Goal: Information Seeking & Learning: Learn about a topic

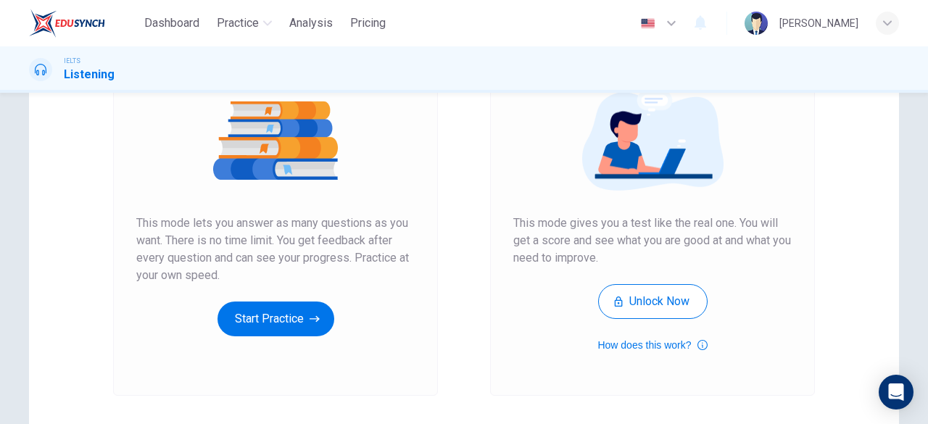
scroll to position [173, 0]
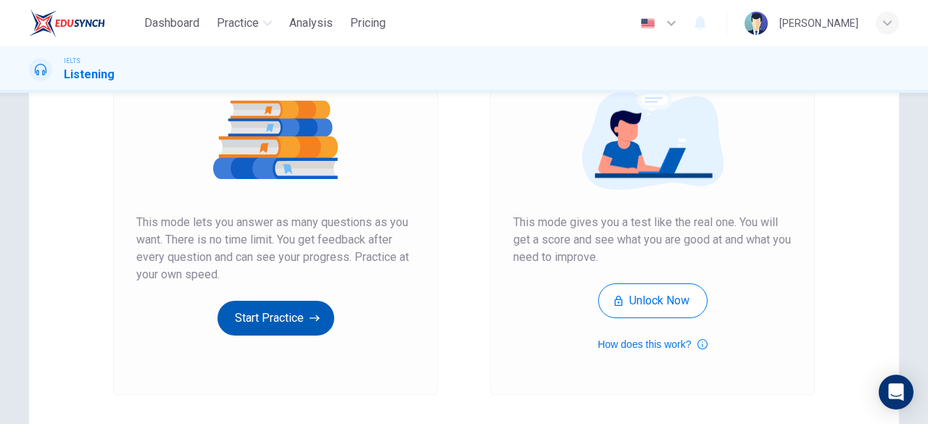
click at [257, 301] on button "Start Practice" at bounding box center [275, 318] width 117 height 35
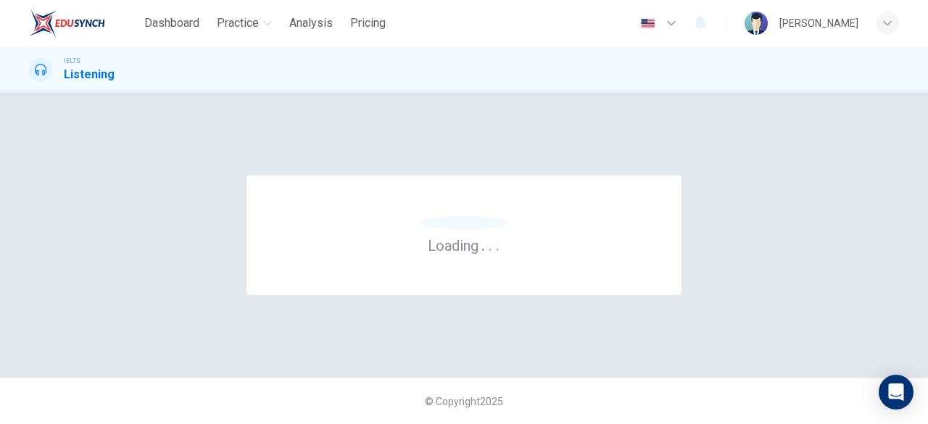
scroll to position [0, 0]
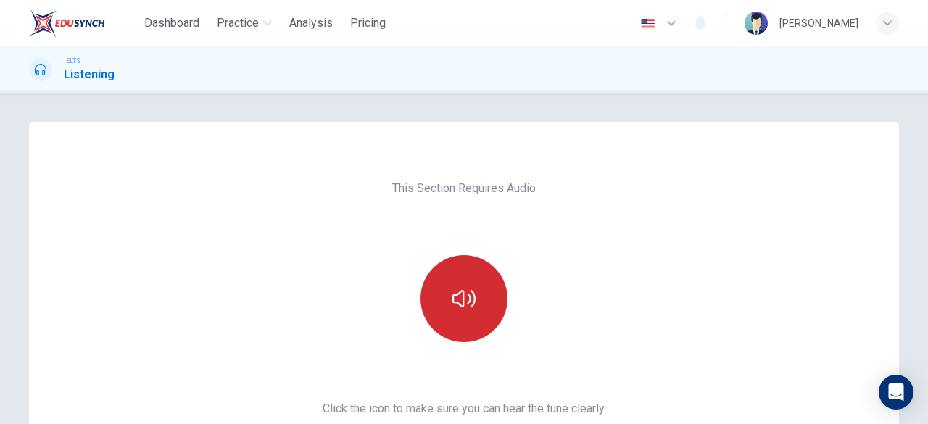
click at [469, 293] on icon "button" at bounding box center [463, 298] width 23 height 17
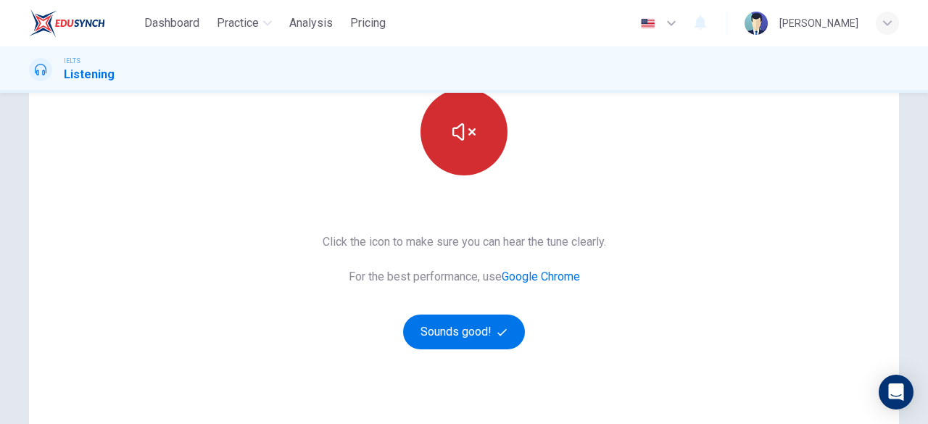
scroll to position [170, 0]
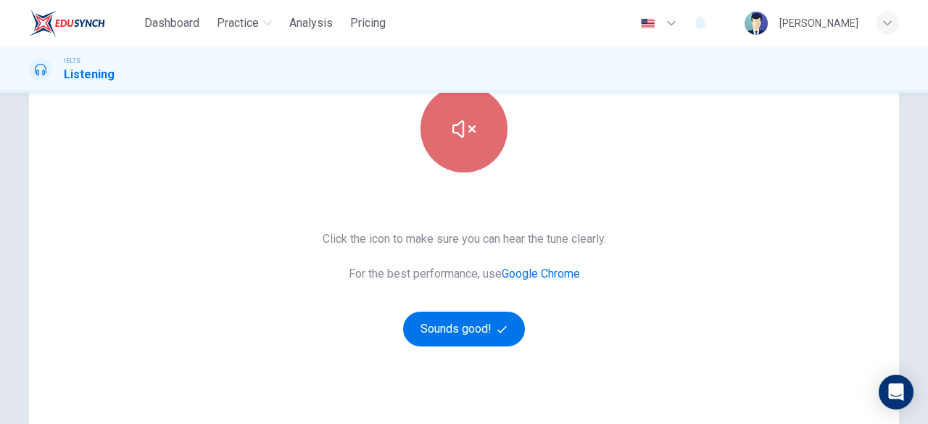
click at [470, 146] on button "button" at bounding box center [463, 129] width 87 height 87
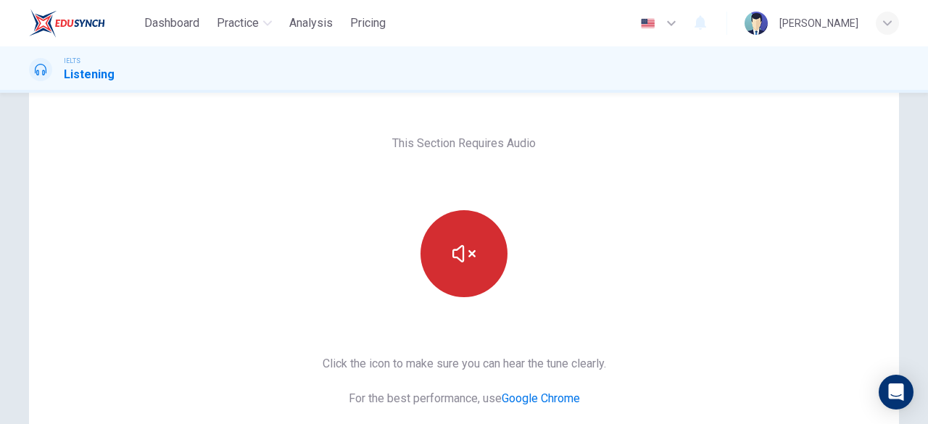
scroll to position [46, 0]
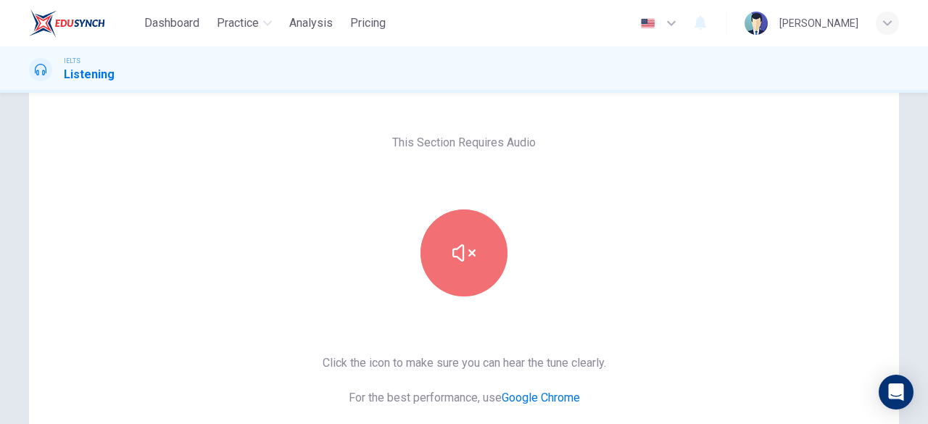
click at [452, 255] on icon "button" at bounding box center [463, 252] width 23 height 23
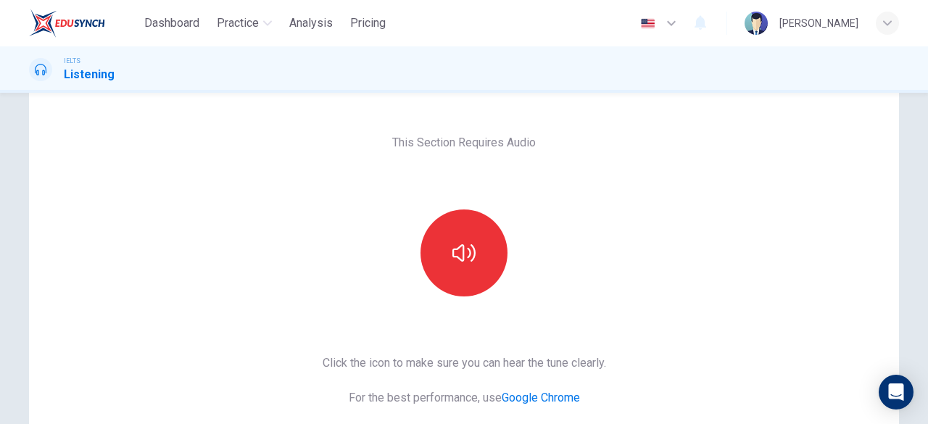
scroll to position [239, 0]
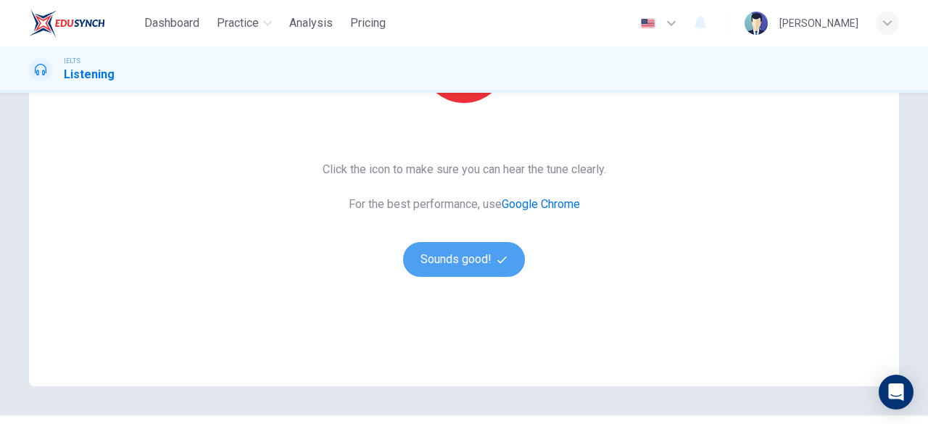
click at [452, 255] on button "Sounds good!" at bounding box center [464, 259] width 122 height 35
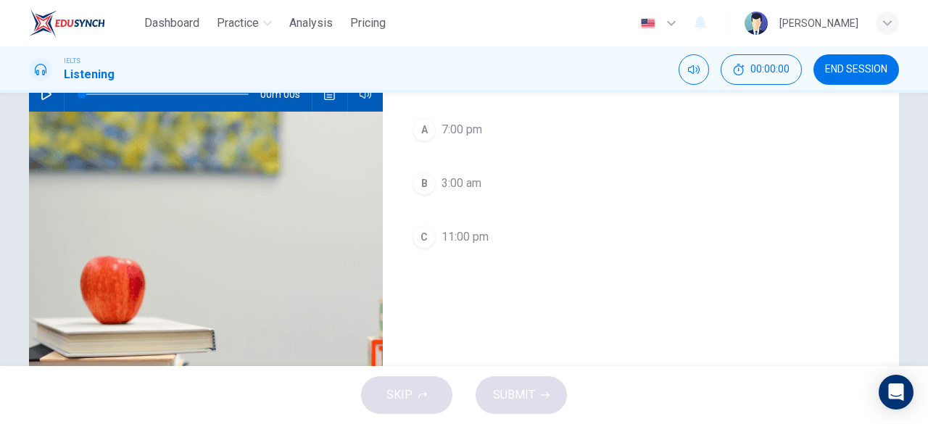
scroll to position [0, 0]
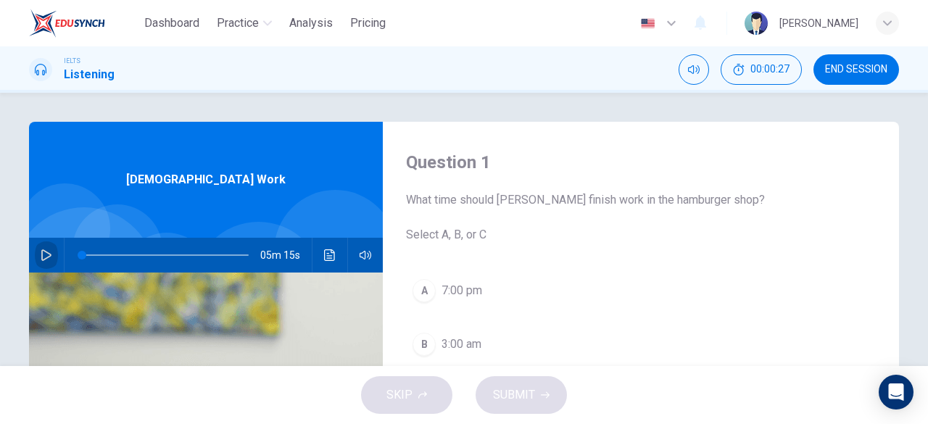
click at [49, 252] on button "button" at bounding box center [46, 255] width 23 height 35
click at [42, 257] on icon "button" at bounding box center [47, 255] width 12 height 12
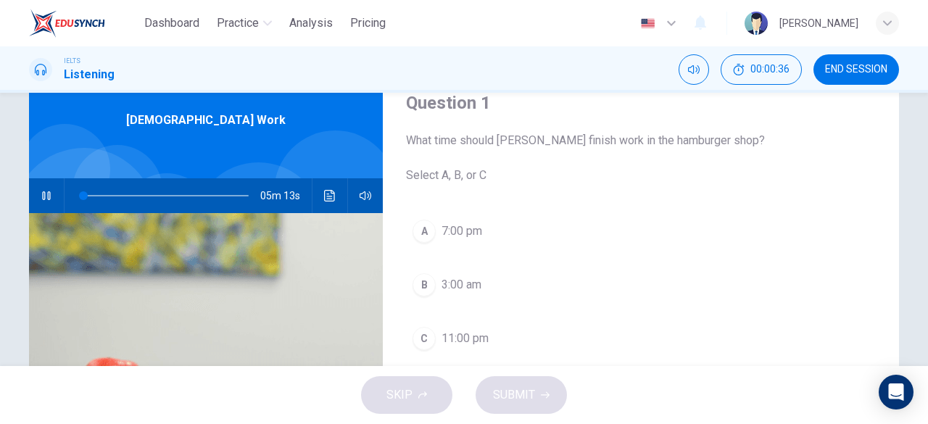
scroll to position [60, 0]
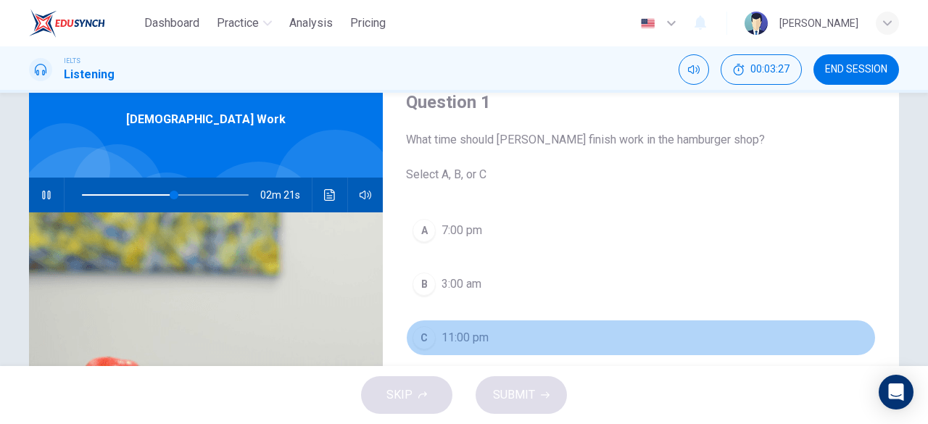
click at [478, 337] on span "11:00 pm" at bounding box center [464, 337] width 47 height 17
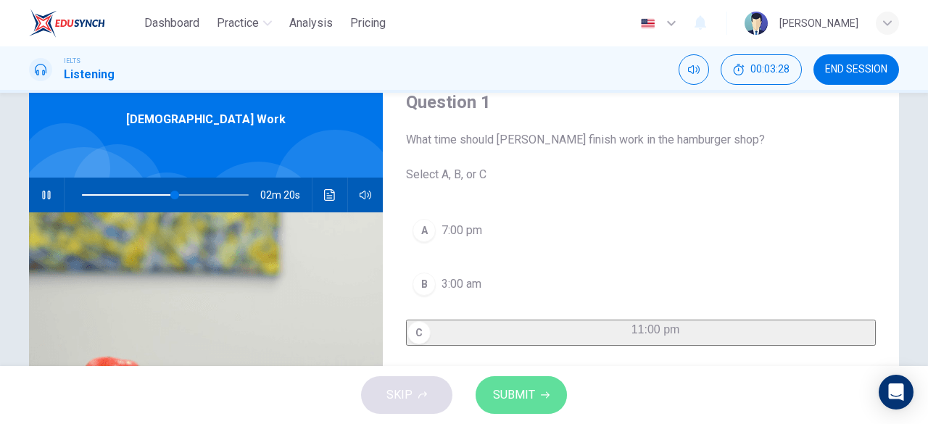
click at [500, 381] on button "SUBMIT" at bounding box center [521, 395] width 91 height 38
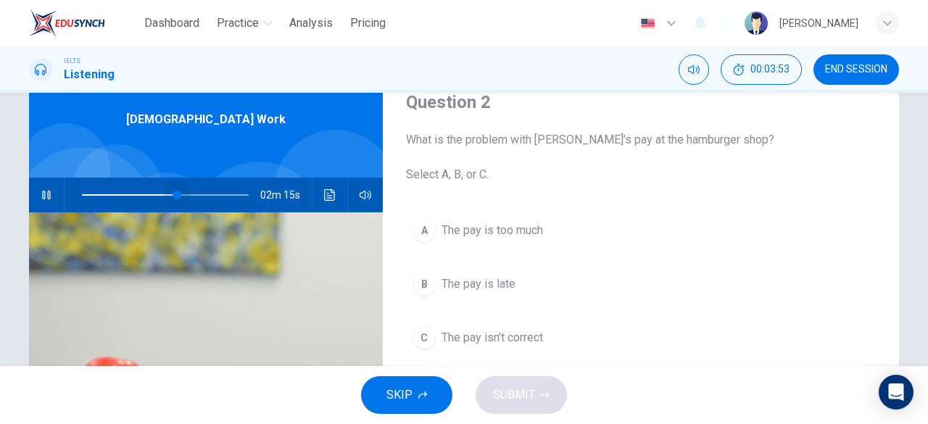
click at [173, 191] on span at bounding box center [177, 195] width 9 height 9
click at [167, 194] on span at bounding box center [170, 195] width 9 height 9
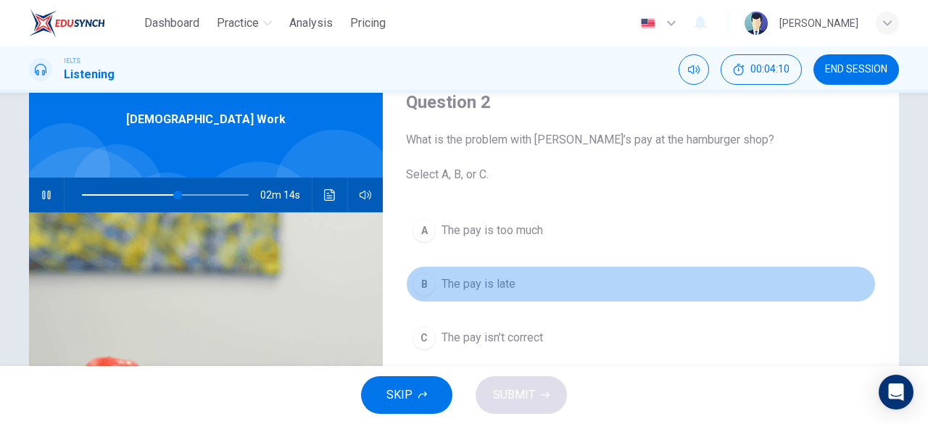
click at [505, 288] on span "The pay is late" at bounding box center [478, 283] width 74 height 17
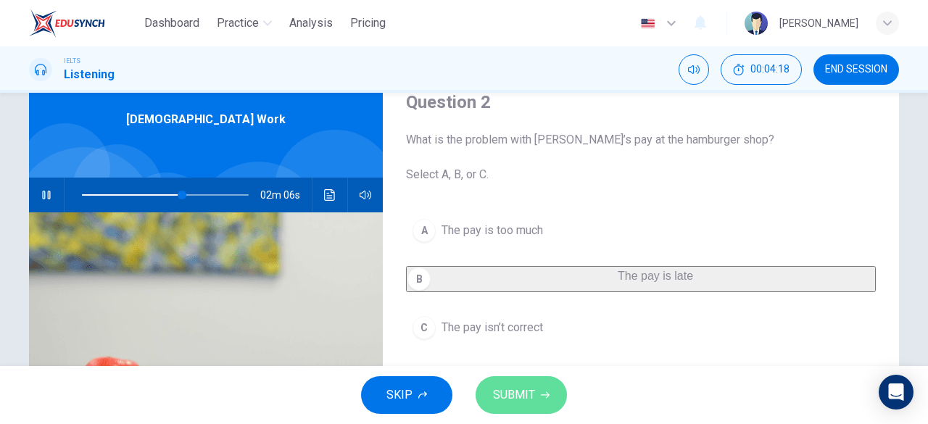
click at [535, 407] on button "SUBMIT" at bounding box center [521, 395] width 91 height 38
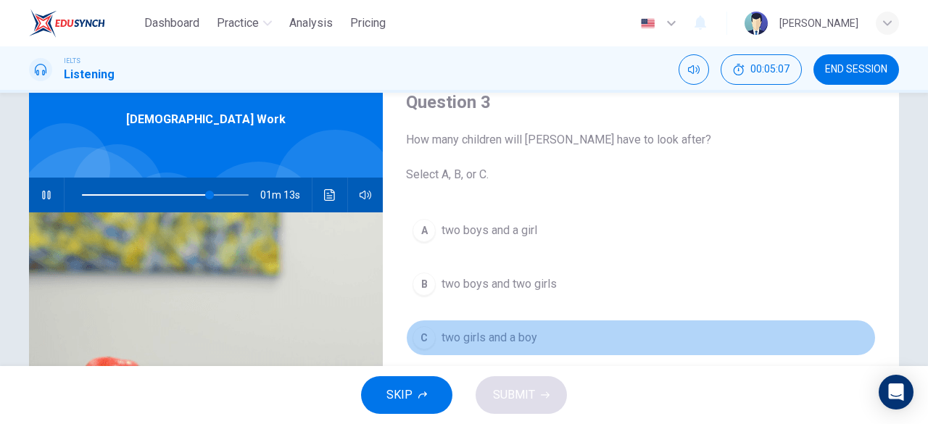
click at [503, 341] on span "two girls and a boy" at bounding box center [489, 337] width 96 height 17
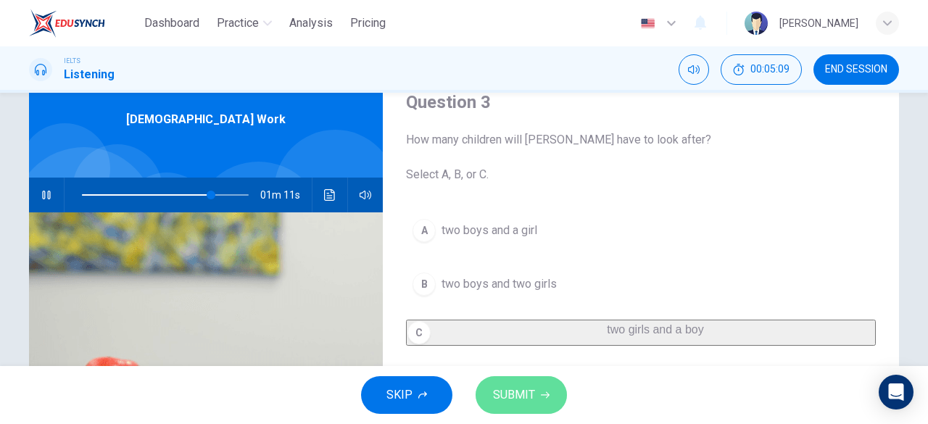
click at [510, 392] on span "SUBMIT" at bounding box center [514, 395] width 42 height 20
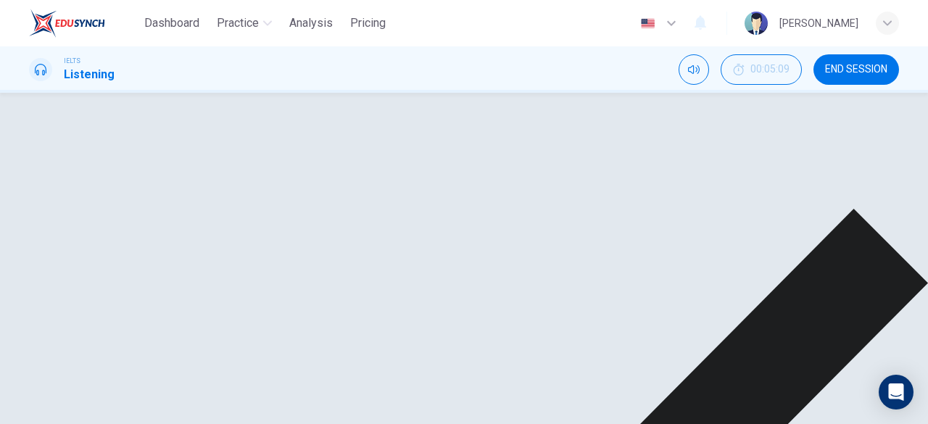
type input "78"
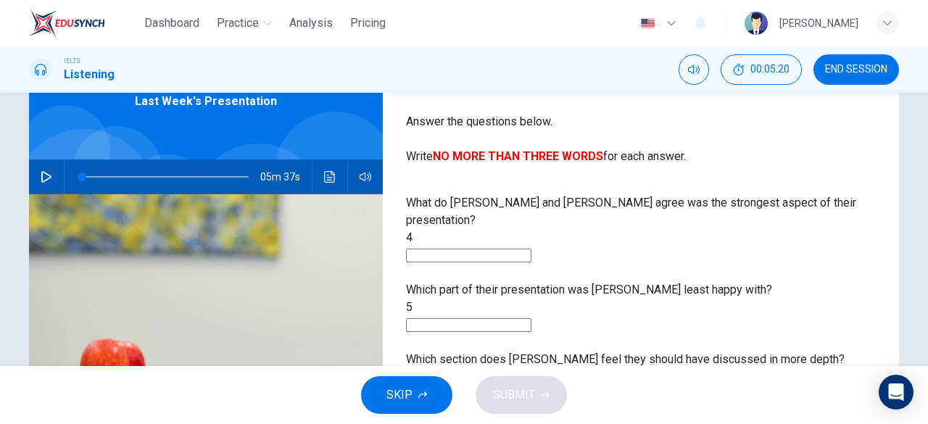
scroll to position [75, 0]
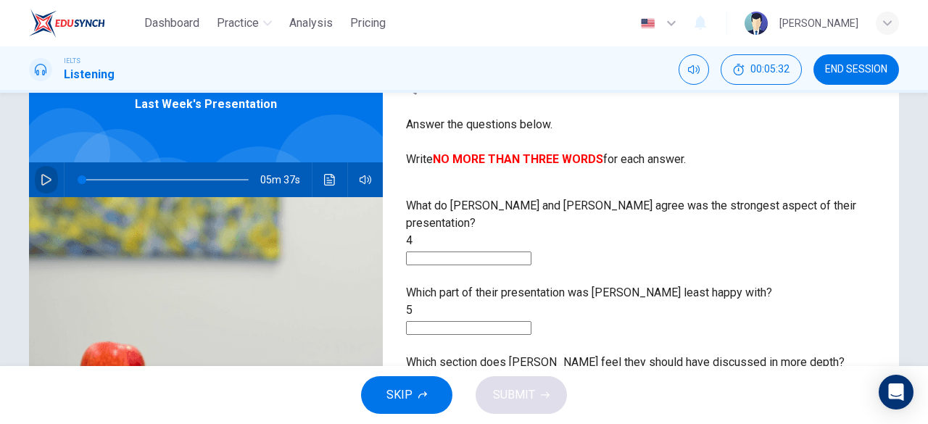
click at [42, 188] on button "button" at bounding box center [46, 179] width 23 height 35
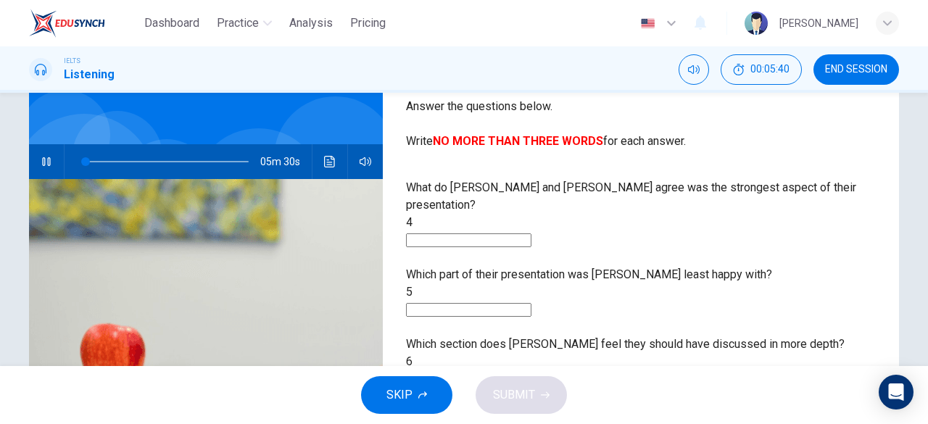
scroll to position [91, 0]
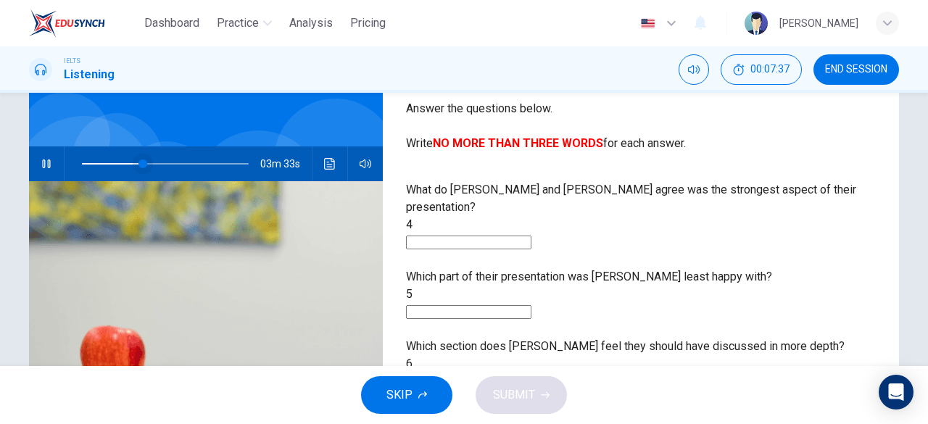
click at [138, 161] on span at bounding box center [142, 163] width 9 height 9
click at [125, 160] on span at bounding box center [128, 163] width 9 height 9
click at [43, 156] on button "button" at bounding box center [46, 163] width 23 height 35
click at [138, 162] on span at bounding box center [142, 163] width 9 height 9
drag, startPoint x: 86, startPoint y: 163, endPoint x: 75, endPoint y: 165, distance: 11.0
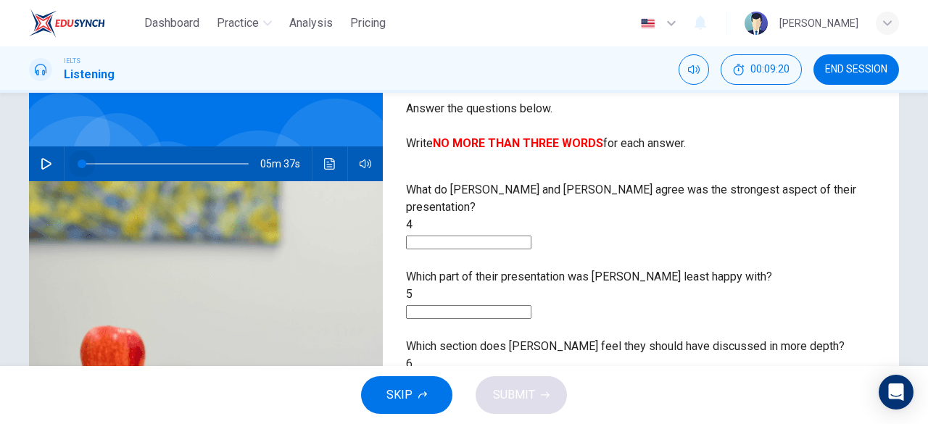
click at [82, 165] on span at bounding box center [165, 164] width 167 height 20
click at [36, 165] on button "button" at bounding box center [46, 163] width 23 height 35
click at [531, 236] on input at bounding box center [468, 243] width 125 height 14
type input "20"
type input "c"
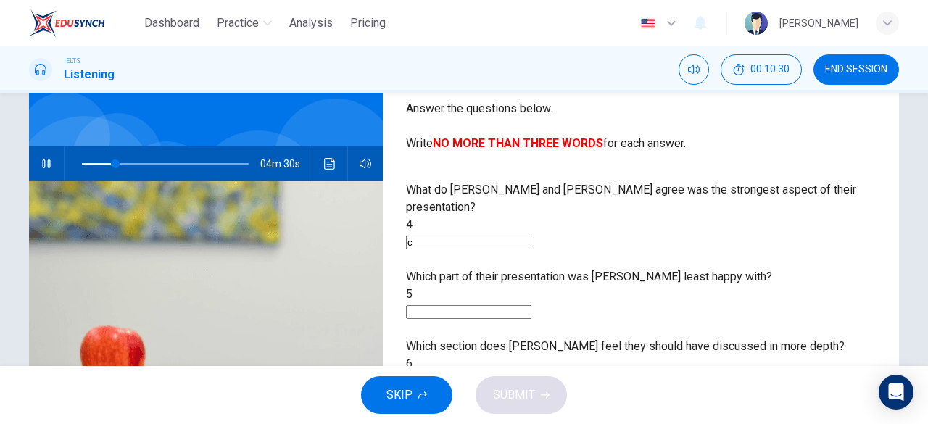
type input "20"
type input "co"
type input "20"
type input "confiden"
type input "21"
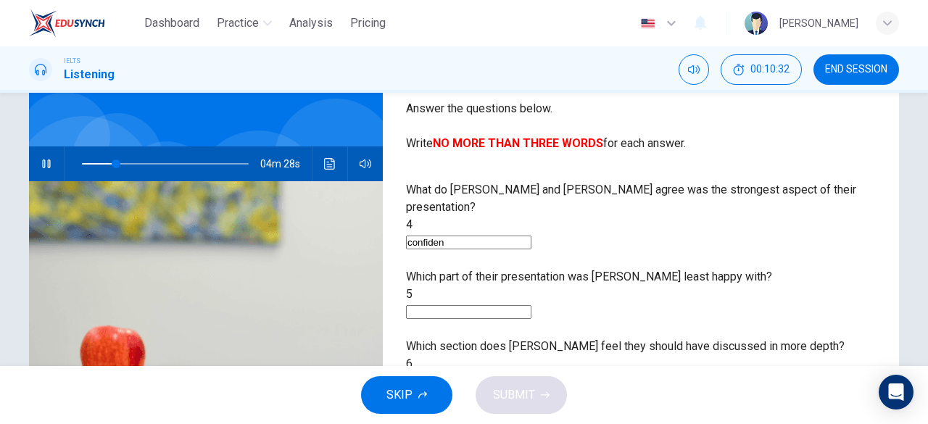
type input "confident"
type input "21"
type input "confident"
type input "22"
type input "confident tech"
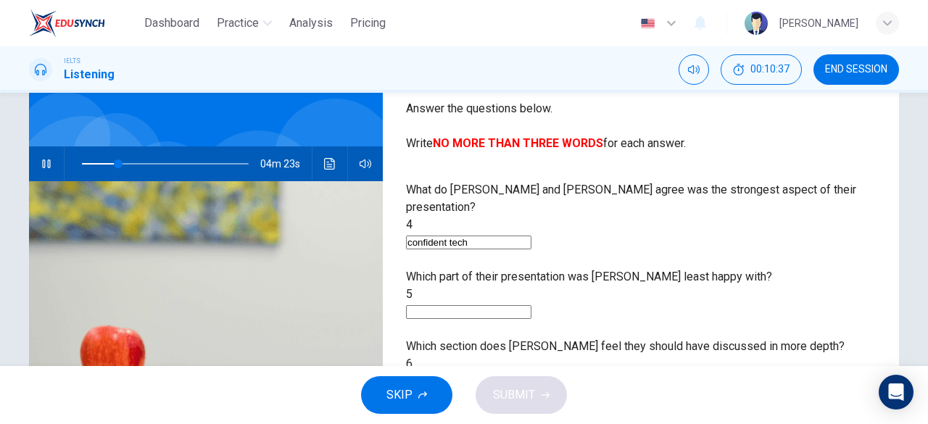
type input "22"
type input "confident technique"
type input "22"
type input "confident techniques"
type input "25"
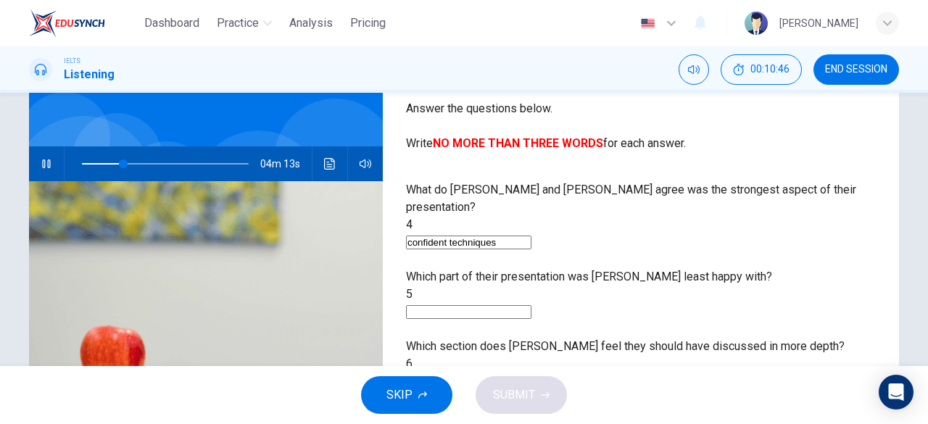
type input "confident techniques"
click at [505, 305] on input at bounding box center [468, 312] width 125 height 14
type input "33"
type input "con"
type input "33"
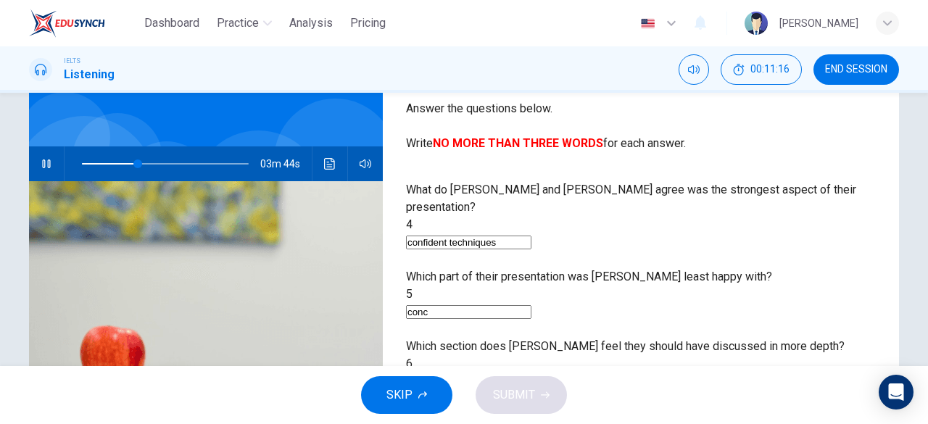
type input "concl"
type input "34"
type input "conclusio"
type input "34"
type input "conclusion"
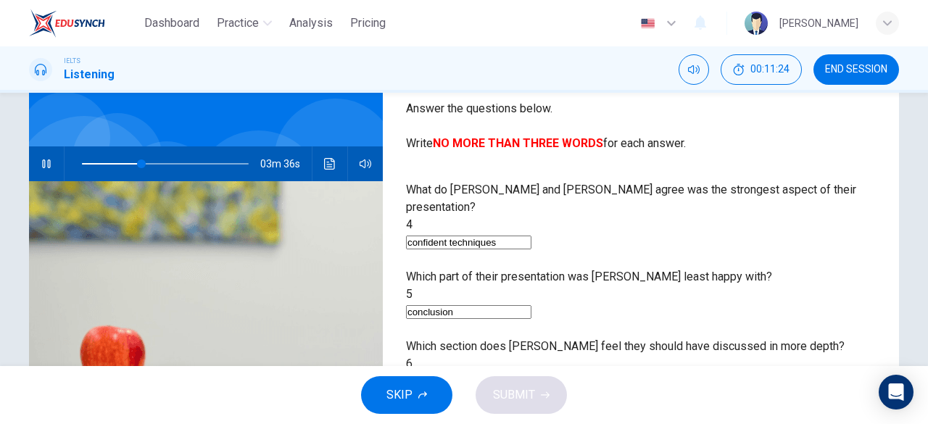
type input "36"
type input "c"
type input "36"
type input "q"
type input "37"
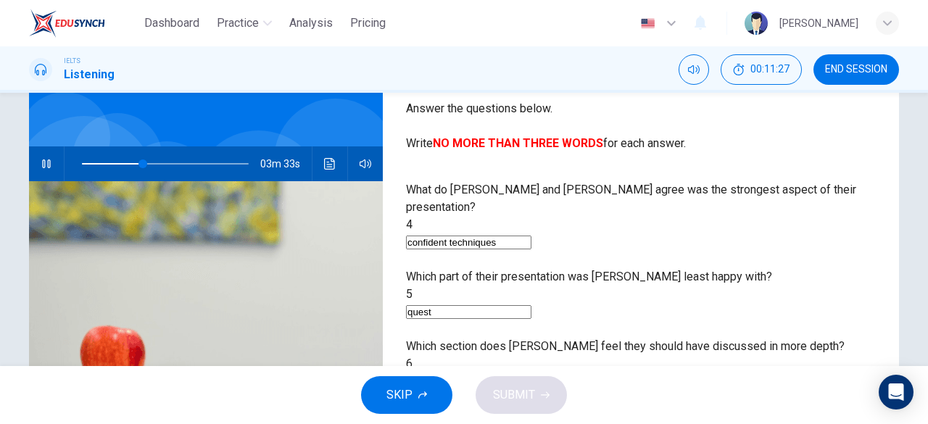
type input "questi"
type input "37"
type input "question"
type input "38"
type input "question"
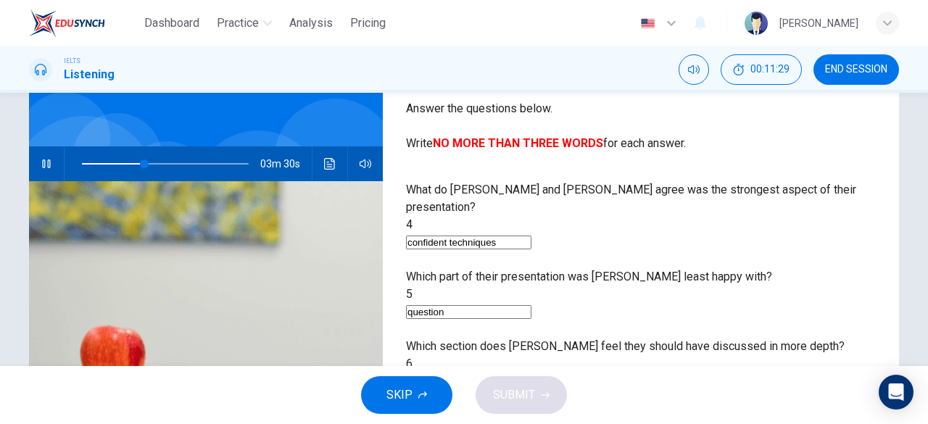
click at [494, 375] on input at bounding box center [468, 382] width 125 height 14
click at [144, 164] on span at bounding box center [147, 163] width 9 height 9
click at [144, 165] on span at bounding box center [148, 163] width 9 height 9
type input "32"
click at [507, 305] on input "question" at bounding box center [468, 312] width 125 height 14
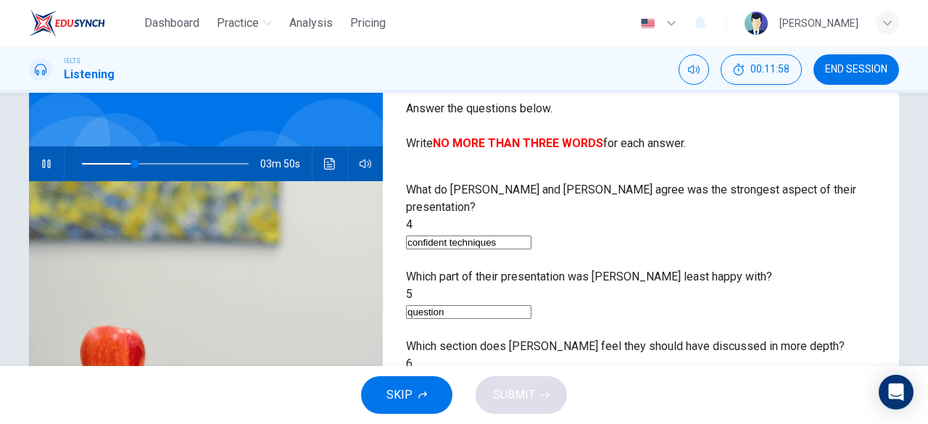
type input "questions"
type input "35"
type input "questions"
click at [466, 375] on input at bounding box center [468, 382] width 125 height 14
type input "40"
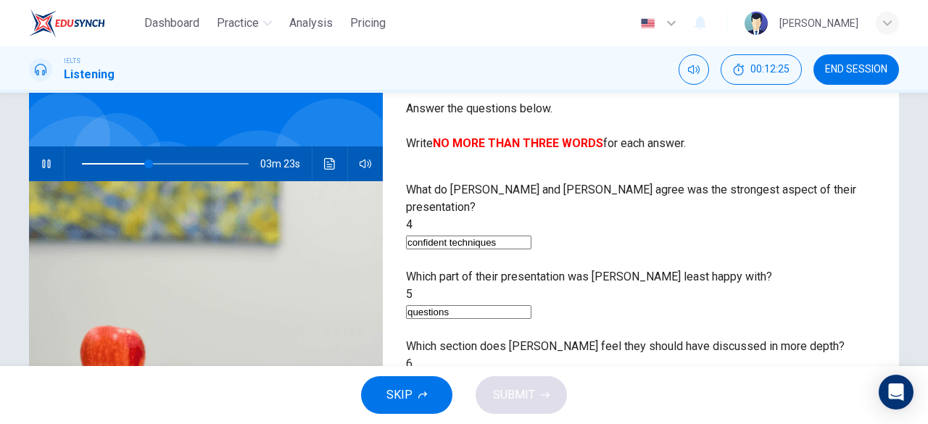
type input "s"
type input "40"
type input "so"
type input "40"
type input "sol"
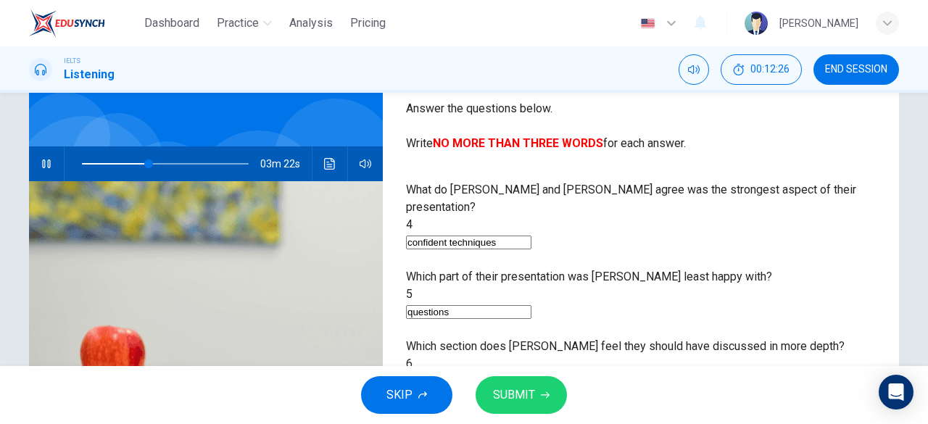
type input "40"
type input "solu"
type input "40"
type input "solut"
type input "40"
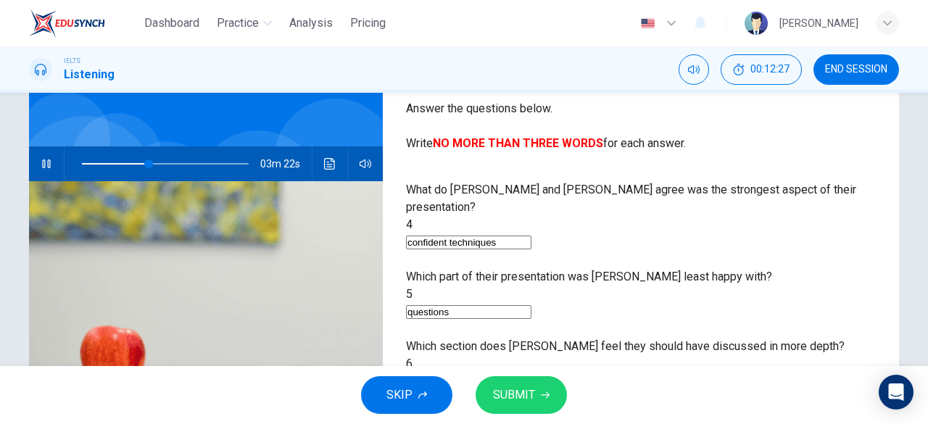
type input "soluti"
type input "40"
type input "solutio"
type input "40"
type input "solution"
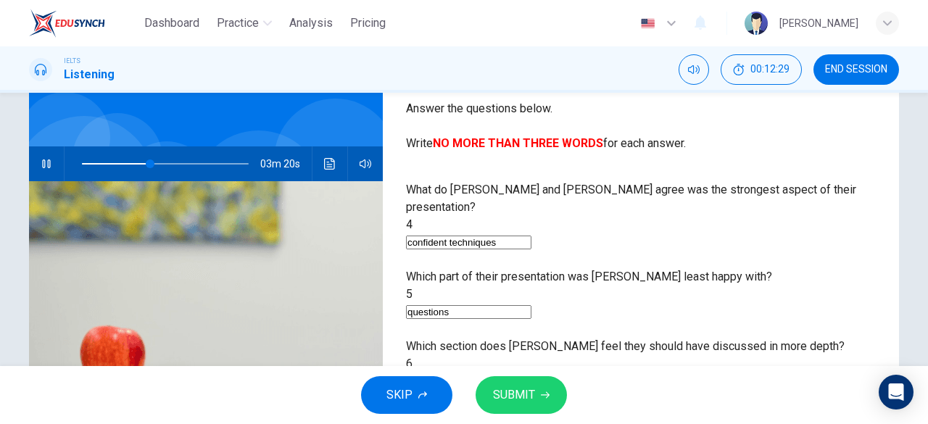
type input "41"
type input "solution"
click at [500, 236] on input "confident techniques" at bounding box center [468, 243] width 125 height 14
type input "41"
type input "confident techniques"
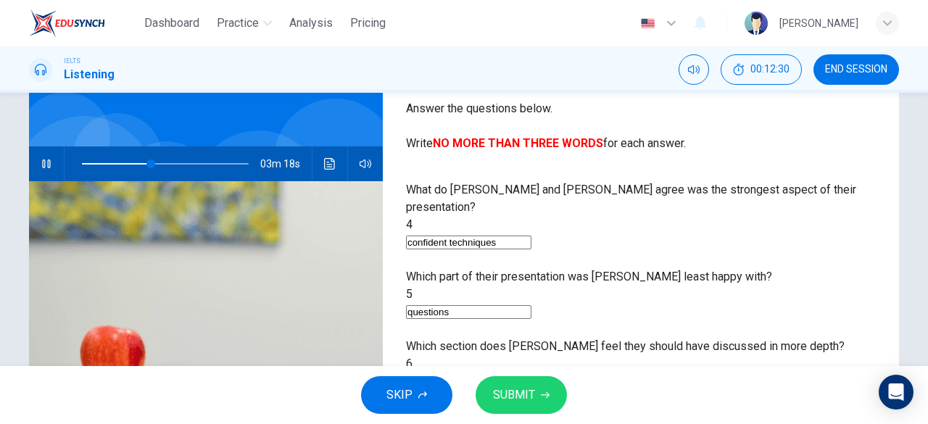
type input "41"
type input "confident atechniques"
type input "41"
type input "confident adtechniques"
type input "41"
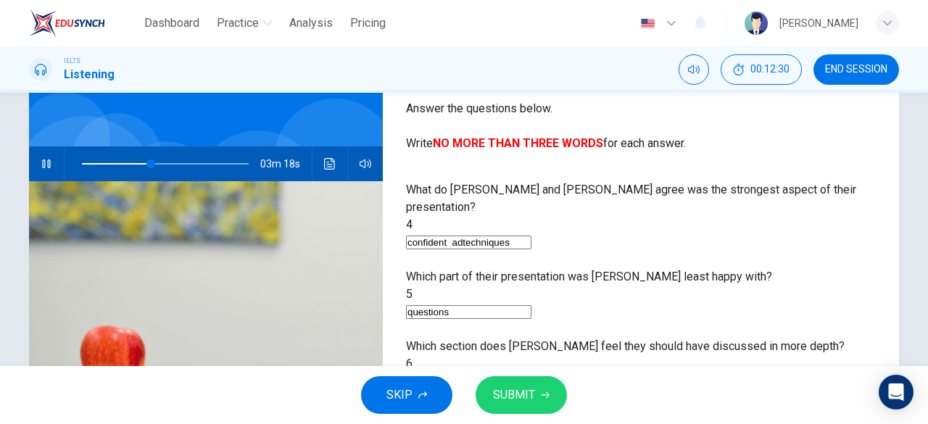
type input "confident adntechniques"
type input "42"
type input "confident adtechniques"
type input "42"
type input "confident atechniques"
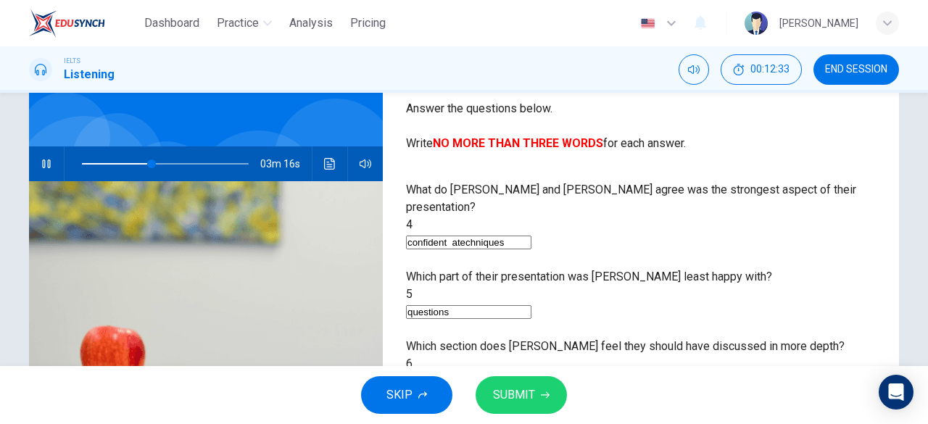
type input "42"
type input "confident antechniques"
type input "42"
type input "confident andtechniques"
type input "43"
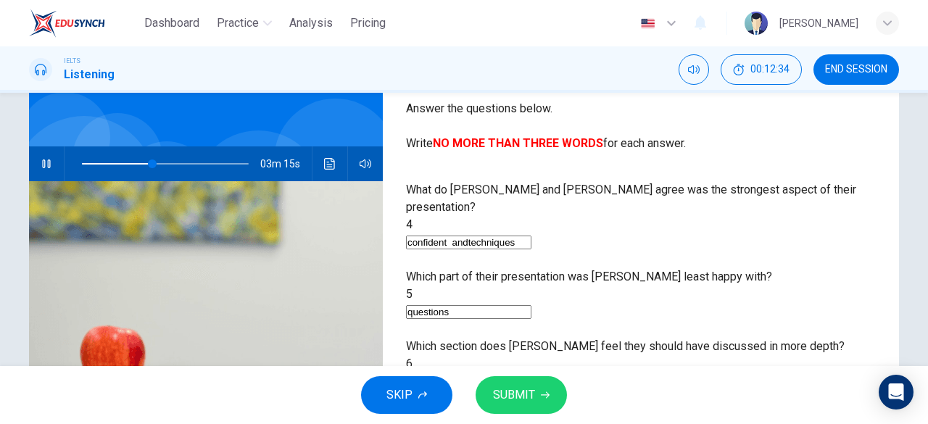
type input "confident and techniques"
type input "43"
type input "confident and techniques"
click at [494, 236] on input "confident and techniques" at bounding box center [468, 243] width 125 height 14
type input "44"
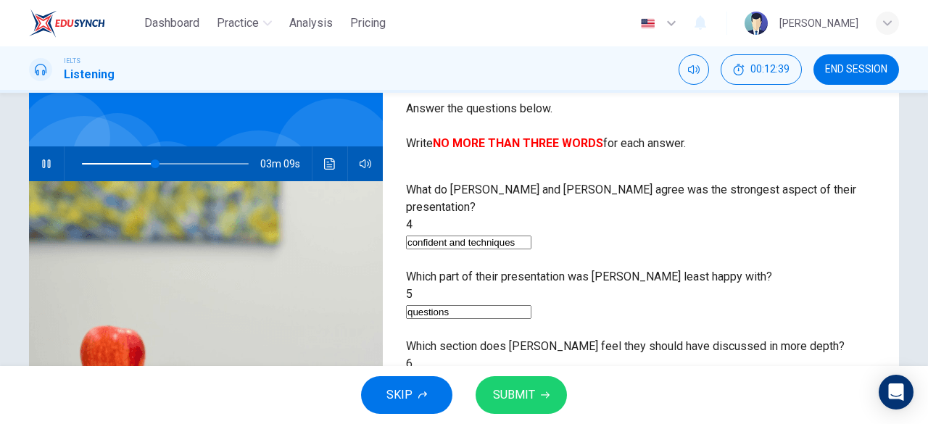
type input "confiden and techniques"
type input "44"
type input "confidenc and techniques"
type input "44"
type input "confidence and techniques"
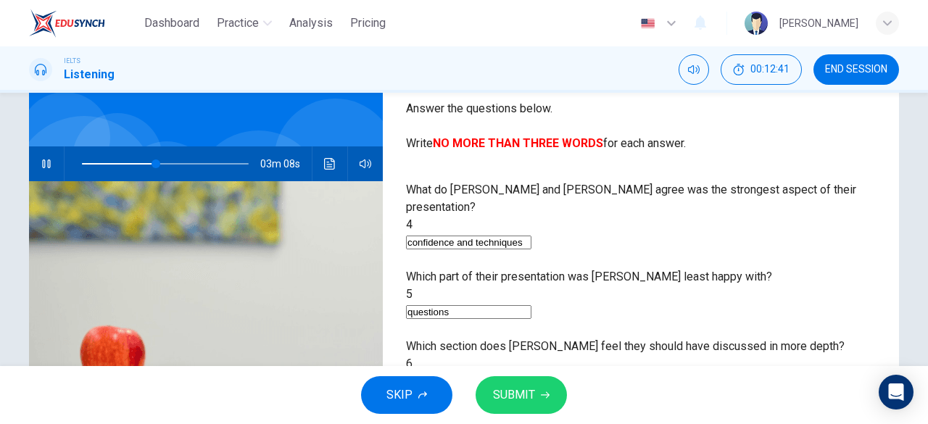
type input "45"
type input "confidence and techniques"
click at [505, 375] on input "solution" at bounding box center [468, 382] width 125 height 14
type input "45"
type input "solutions"
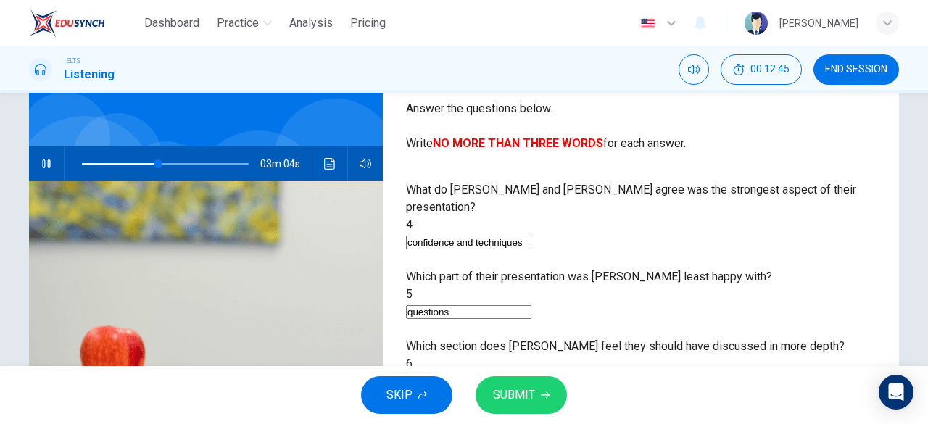
type input "46"
type input "solutions"
click at [518, 395] on span "SUBMIT" at bounding box center [514, 395] width 42 height 20
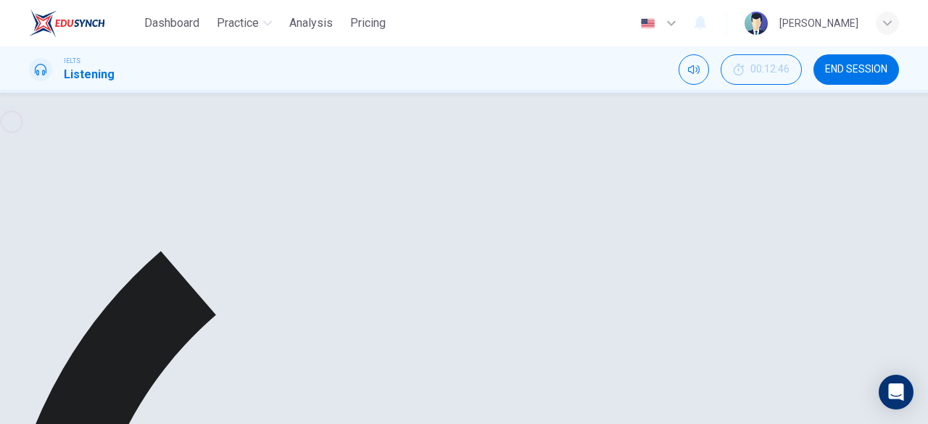
click at [36, 163] on button "button" at bounding box center [46, 163] width 23 height 35
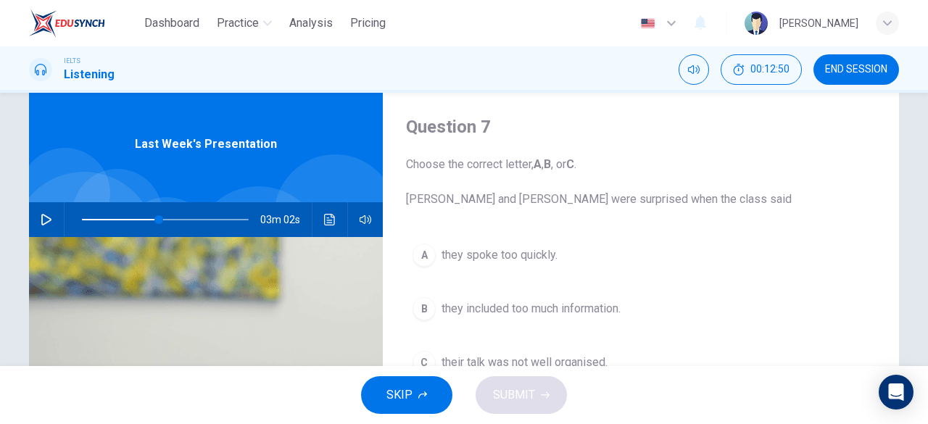
scroll to position [32, 0]
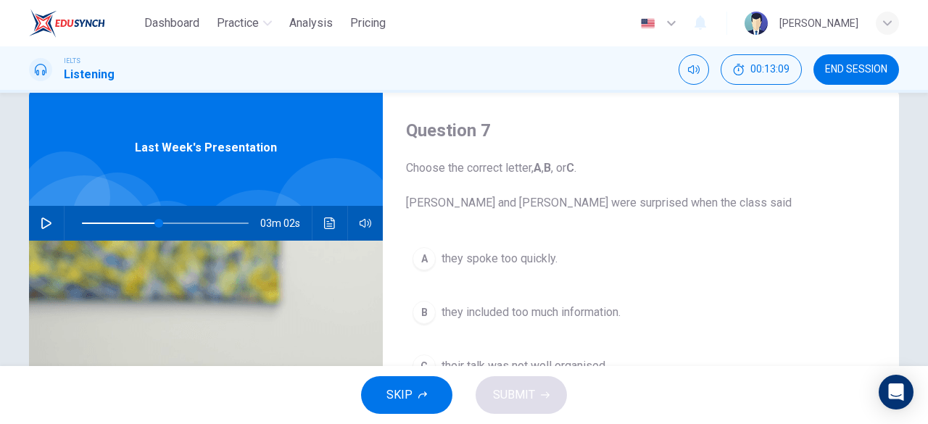
click at [43, 218] on icon "button" at bounding box center [47, 223] width 12 height 12
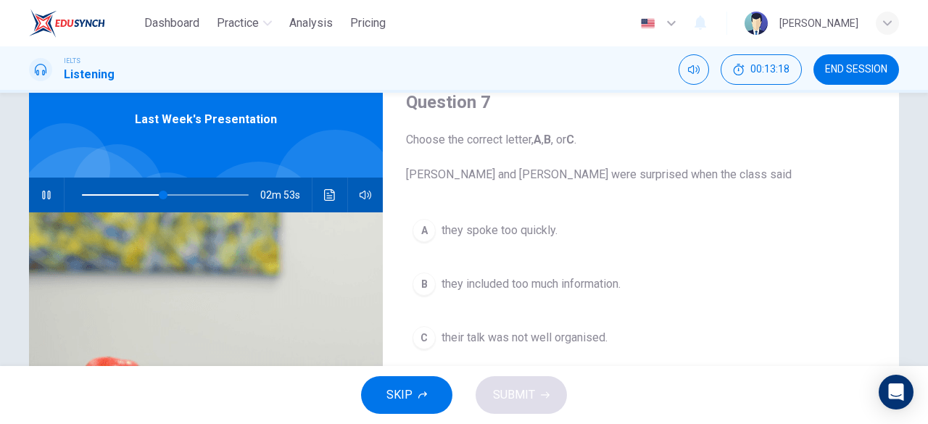
scroll to position [58, 0]
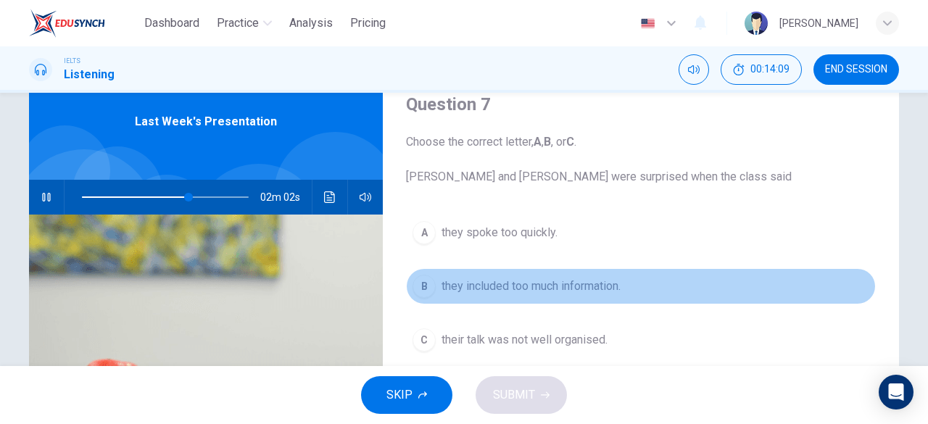
click at [419, 275] on div "B" at bounding box center [423, 286] width 23 height 23
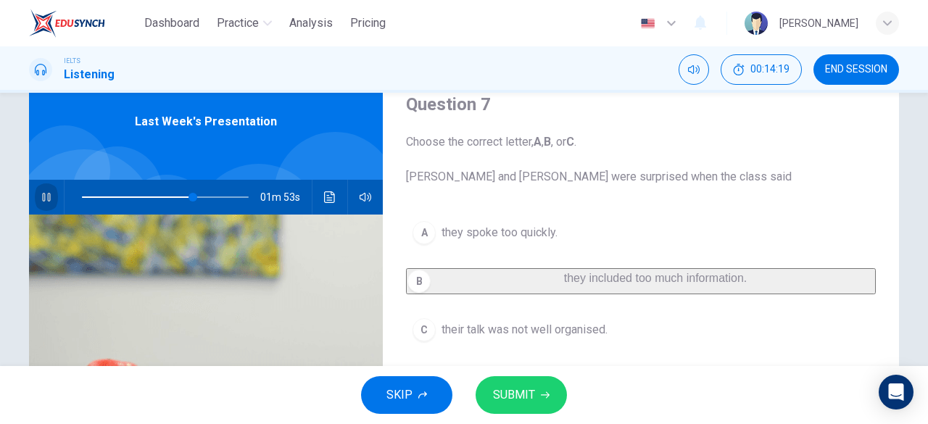
click at [42, 196] on icon "button" at bounding box center [46, 197] width 8 height 9
click at [506, 395] on span "SUBMIT" at bounding box center [514, 395] width 42 height 20
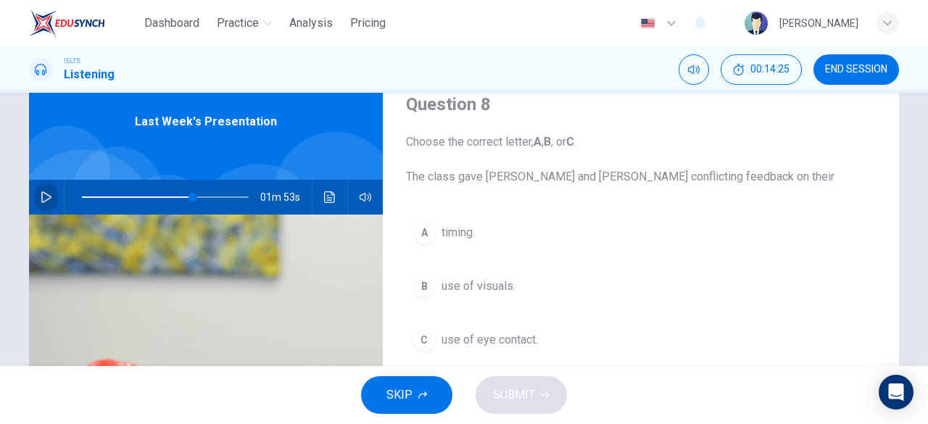
click at [41, 195] on icon "button" at bounding box center [47, 197] width 12 height 12
click at [207, 198] on span at bounding box center [211, 197] width 9 height 9
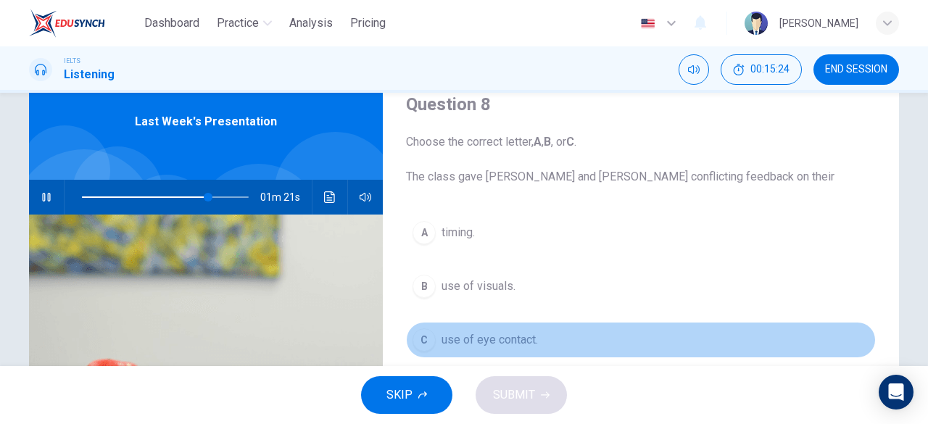
click at [450, 343] on span "use of eye contact." at bounding box center [489, 339] width 96 height 17
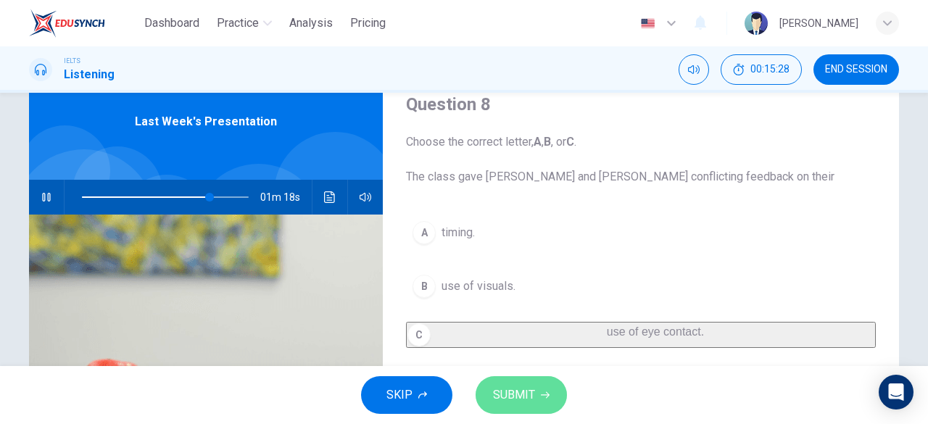
click at [523, 394] on span "SUBMIT" at bounding box center [514, 395] width 42 height 20
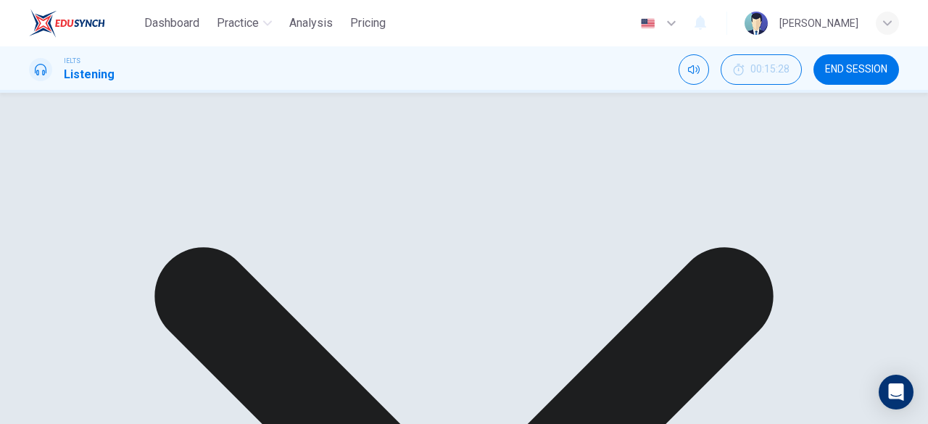
click at [48, 196] on icon "button" at bounding box center [47, 197] width 12 height 12
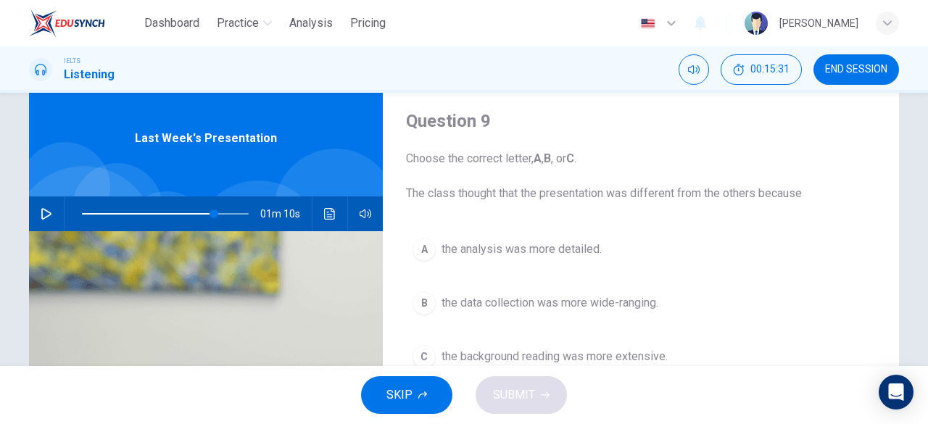
scroll to position [42, 0]
click at [35, 212] on button "button" at bounding box center [46, 213] width 23 height 35
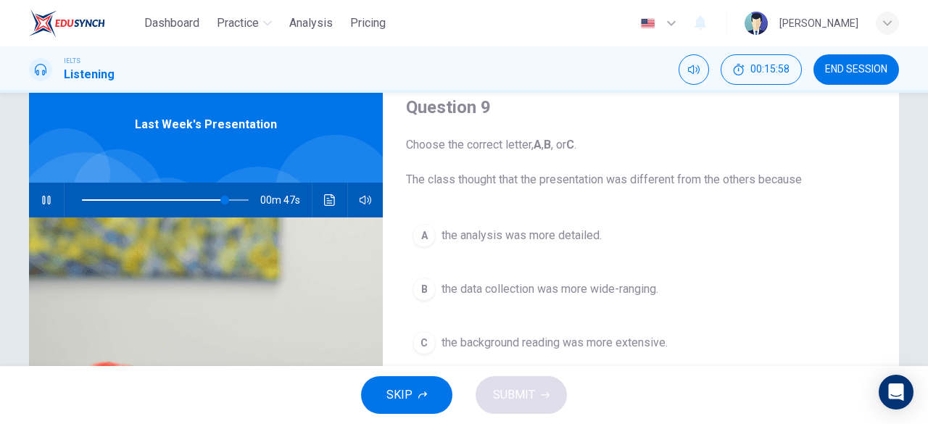
scroll to position [56, 0]
click at [225, 202] on span at bounding box center [165, 199] width 167 height 20
click at [44, 200] on icon "button" at bounding box center [46, 199] width 8 height 9
click at [217, 198] on span at bounding box center [220, 199] width 9 height 9
click at [216, 200] on span at bounding box center [220, 199] width 9 height 9
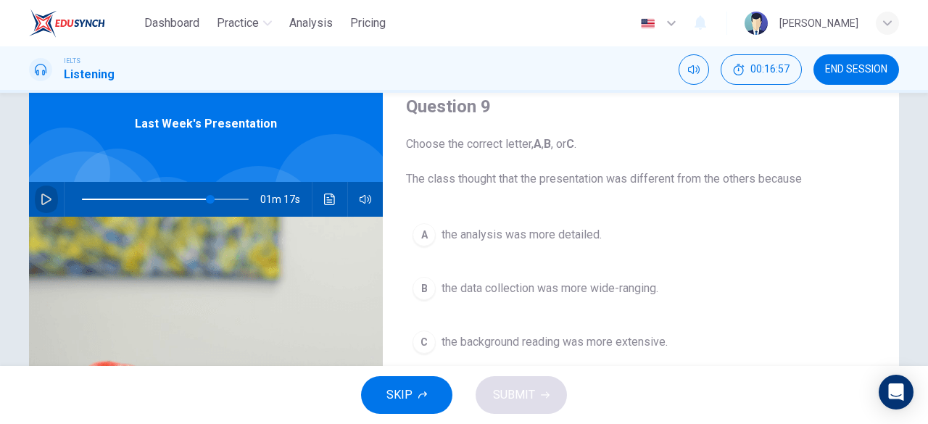
click at [48, 201] on icon "button" at bounding box center [47, 200] width 12 height 12
type input "81"
click at [42, 199] on icon "button" at bounding box center [46, 199] width 8 height 9
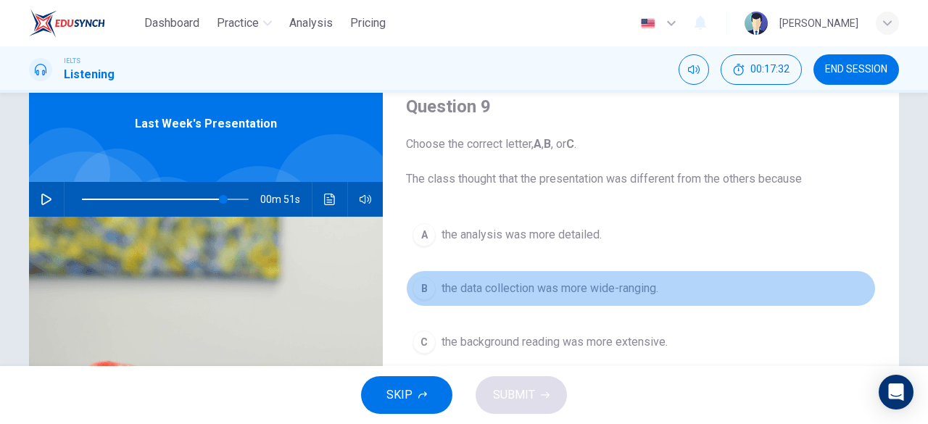
click at [471, 283] on span "the data collection was more wide-ranging." at bounding box center [549, 288] width 217 height 17
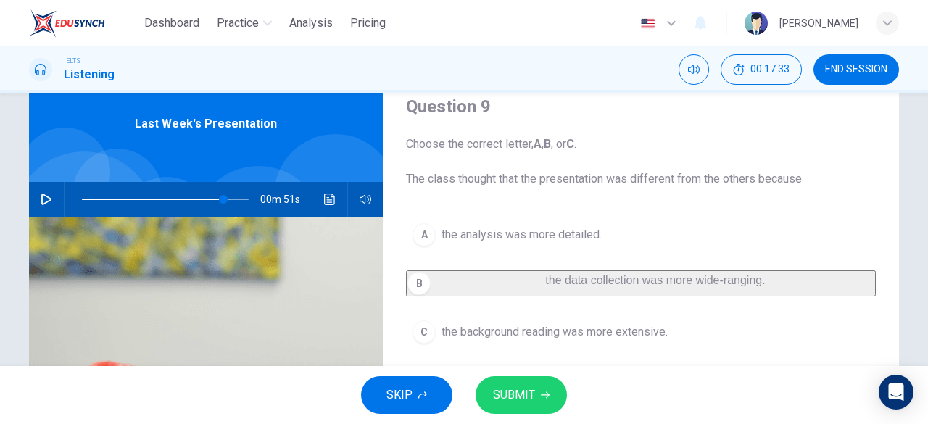
click at [520, 402] on span "SUBMIT" at bounding box center [514, 395] width 42 height 20
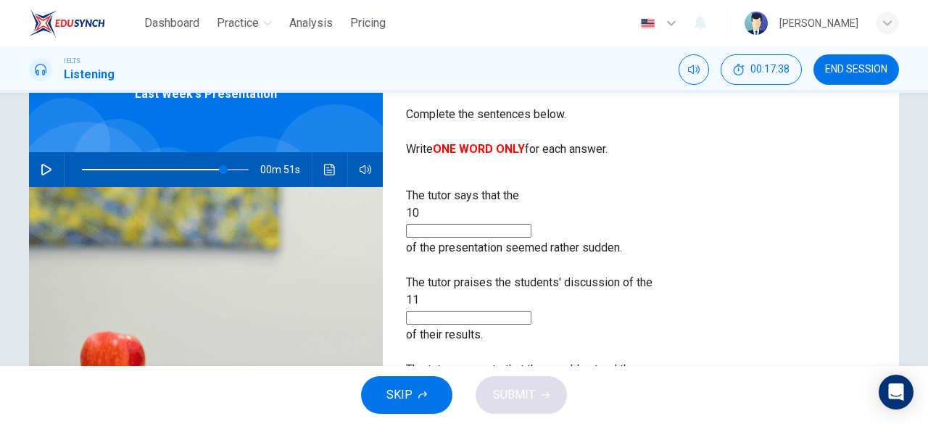
scroll to position [85, 0]
click at [82, 170] on span at bounding box center [165, 170] width 167 height 20
click at [202, 167] on span at bounding box center [165, 170] width 167 height 20
click at [36, 177] on button "button" at bounding box center [46, 170] width 23 height 35
click at [531, 225] on input at bounding box center [468, 232] width 125 height 14
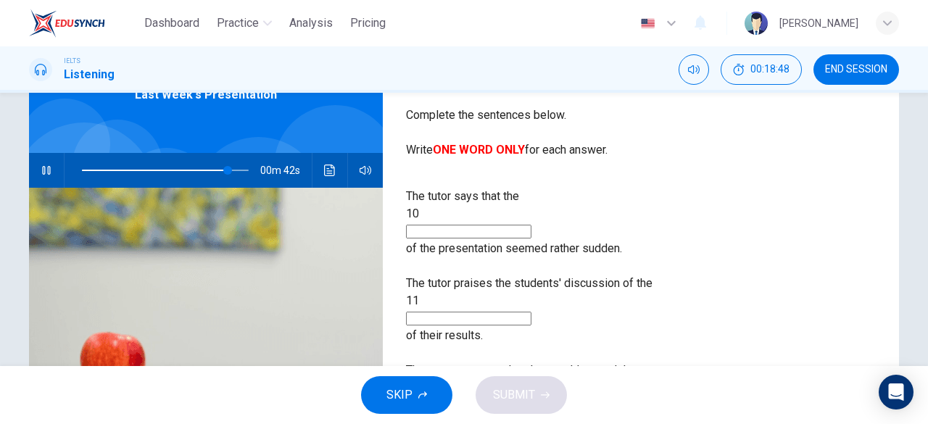
type input "88"
type input "endi"
type input "88"
type input "endi"
type input "88"
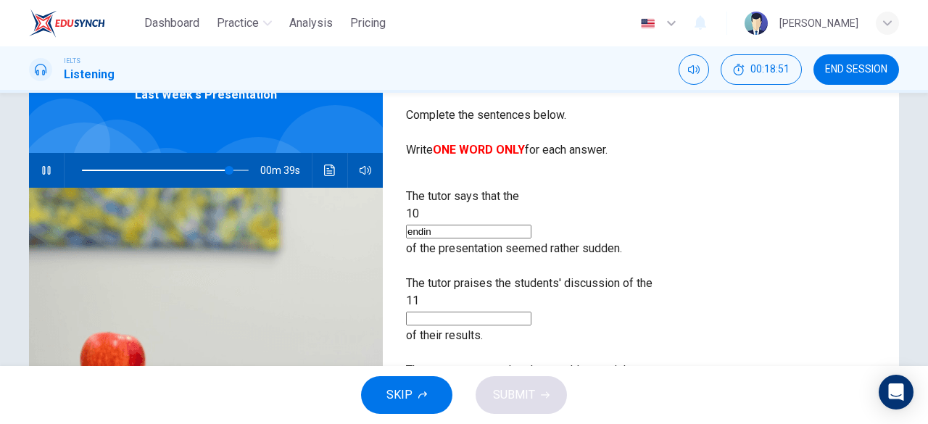
type input "ending"
type input "89"
type input "ending"
click at [531, 312] on input at bounding box center [468, 319] width 125 height 14
click at [232, 168] on span at bounding box center [235, 170] width 9 height 9
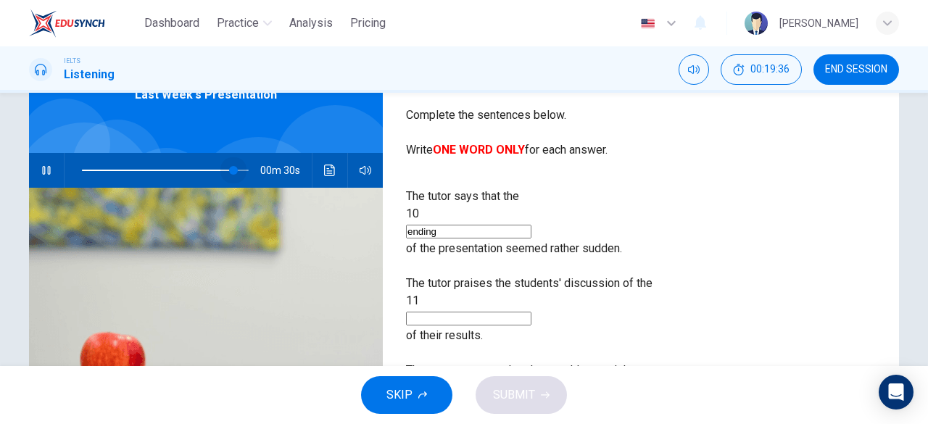
click at [231, 170] on span at bounding box center [233, 170] width 9 height 9
click at [225, 170] on span at bounding box center [227, 170] width 9 height 9
click at [531, 312] on input at bounding box center [468, 319] width 125 height 14
click at [232, 169] on span at bounding box center [235, 170] width 9 height 9
click at [531, 312] on input at bounding box center [468, 319] width 125 height 14
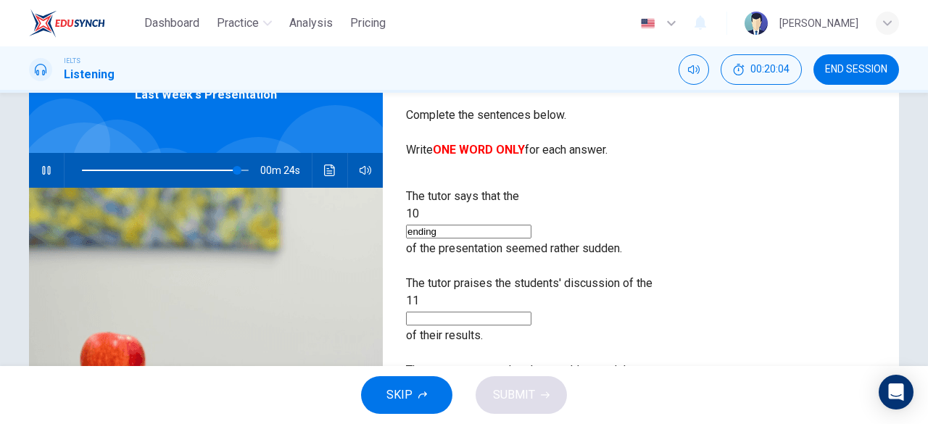
type input "93"
type input "limi"
type input "93"
type input "limita"
type input "94"
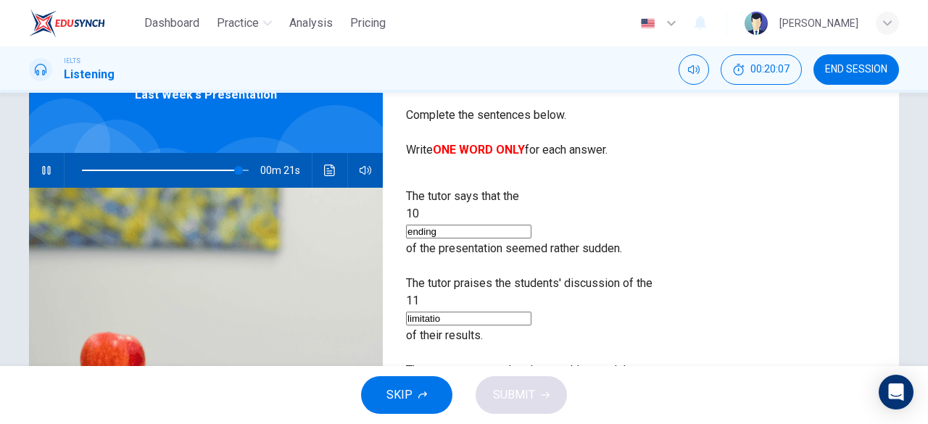
type input "limitation"
type input "94"
type input "limitations"
type input "94"
type input "limitations"
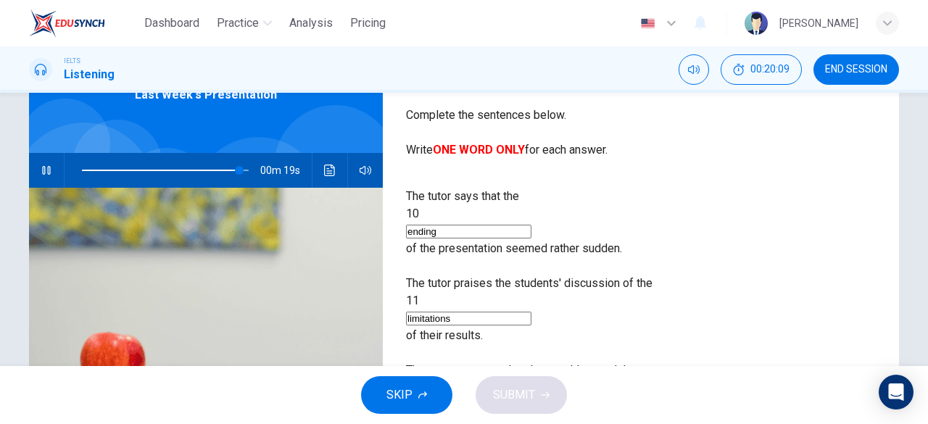
click at [531, 399] on input at bounding box center [468, 406] width 125 height 14
click at [231, 173] on span at bounding box center [233, 170] width 9 height 9
click at [234, 173] on span at bounding box center [237, 170] width 9 height 9
click at [531, 399] on input at bounding box center [468, 406] width 125 height 14
type input "97"
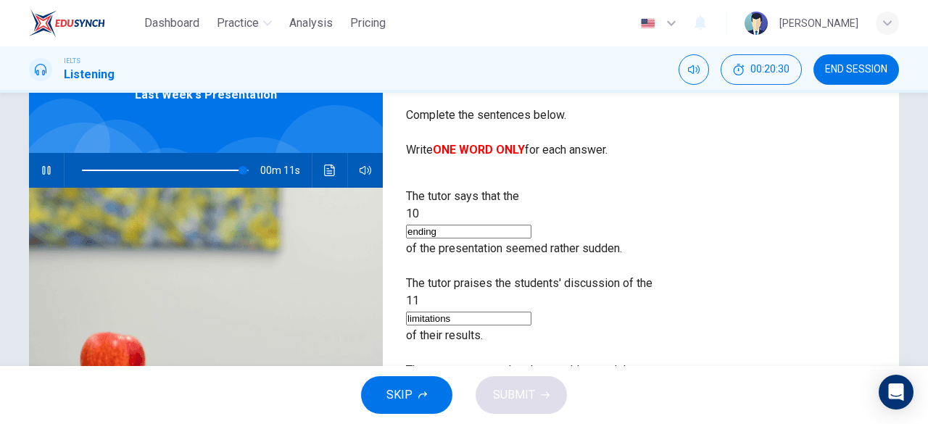
type input "l"
type input "97"
type input "li"
type input "97"
type input "lit"
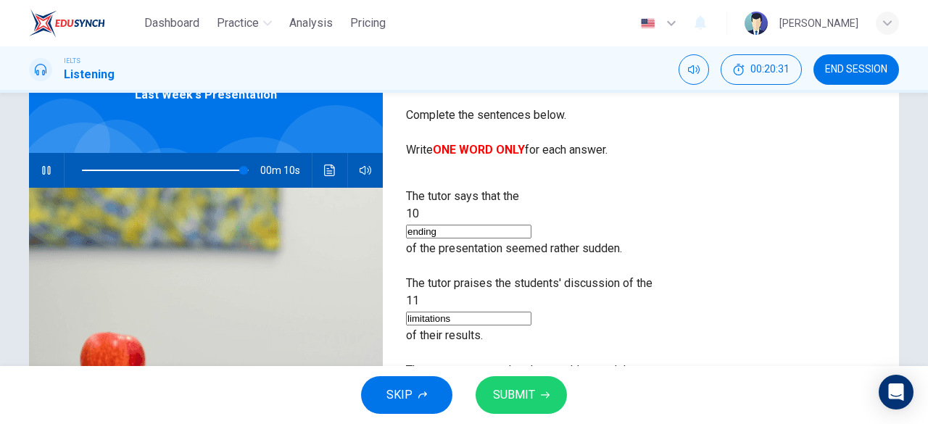
type input "97"
type input "lite"
type input "97"
type input "litera"
type input "98"
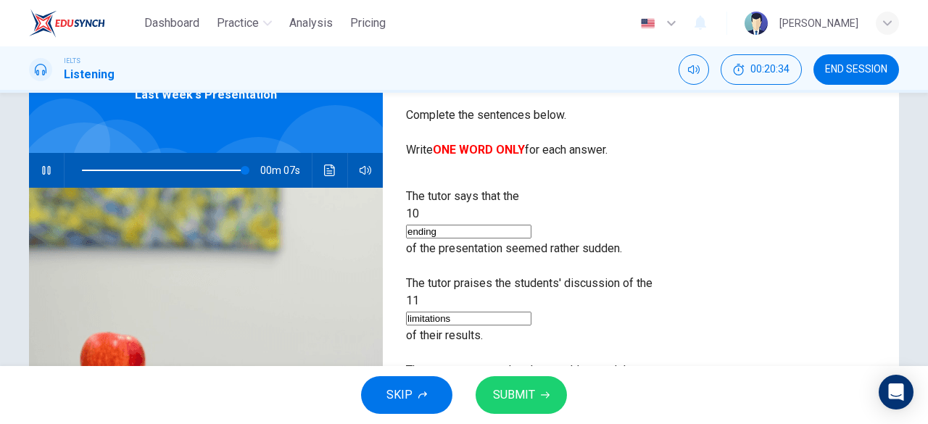
type input "literatu"
type input "98"
type input "literatur"
type input "98"
type input "literature"
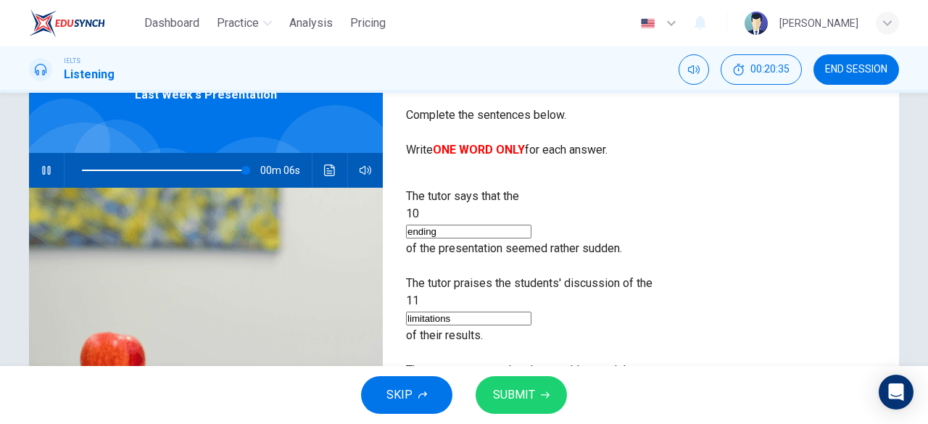
type input "98"
type input "literature"
click at [480, 393] on button "SUBMIT" at bounding box center [521, 395] width 91 height 38
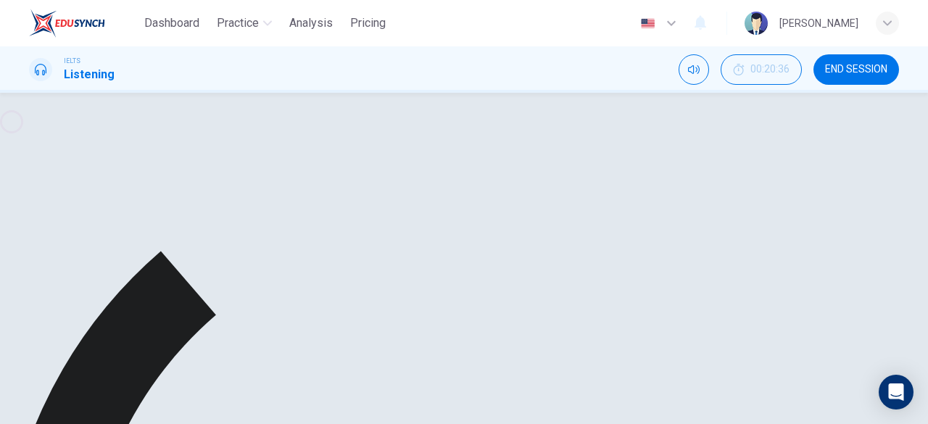
type input "0"
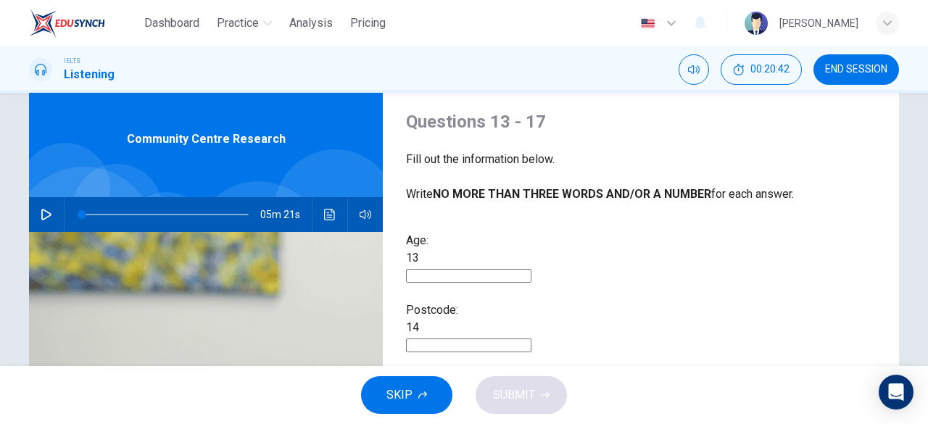
scroll to position [41, 0]
click at [48, 211] on icon "button" at bounding box center [47, 215] width 12 height 12
click at [41, 220] on icon "button" at bounding box center [47, 215] width 12 height 12
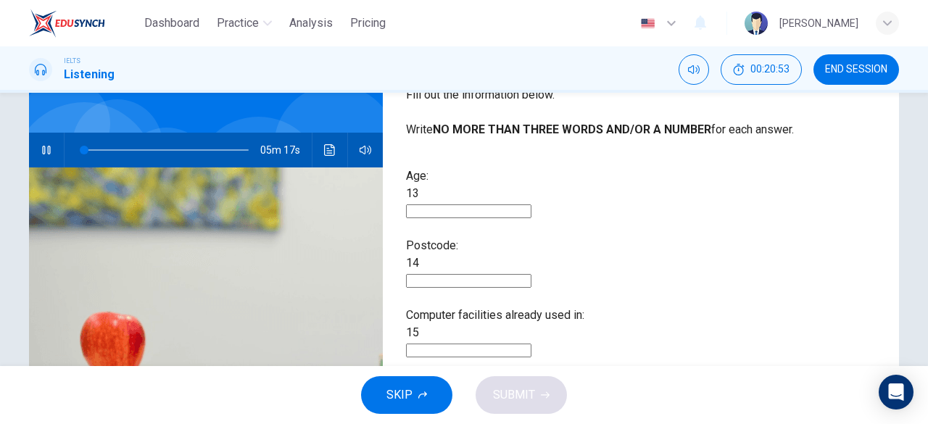
scroll to position [101, 0]
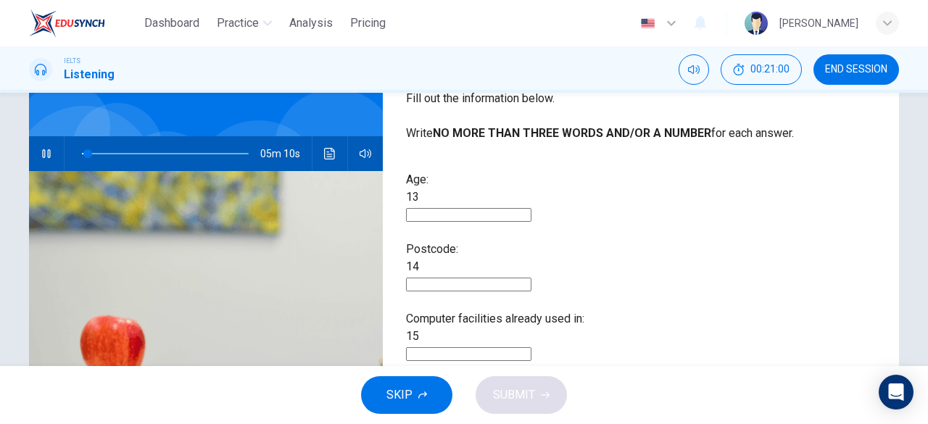
click at [515, 208] on input at bounding box center [468, 215] width 125 height 14
type input "24"
type input "59"
type input "25"
type input "59"
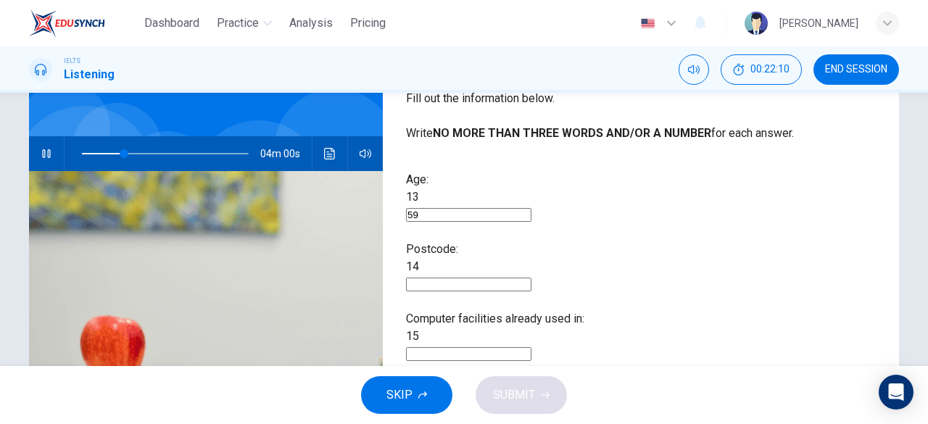
click at [515, 278] on input at bounding box center [468, 285] width 125 height 14
click at [119, 152] on span at bounding box center [121, 153] width 9 height 9
type input "25"
click at [531, 278] on input at bounding box center [468, 285] width 125 height 14
type input "a"
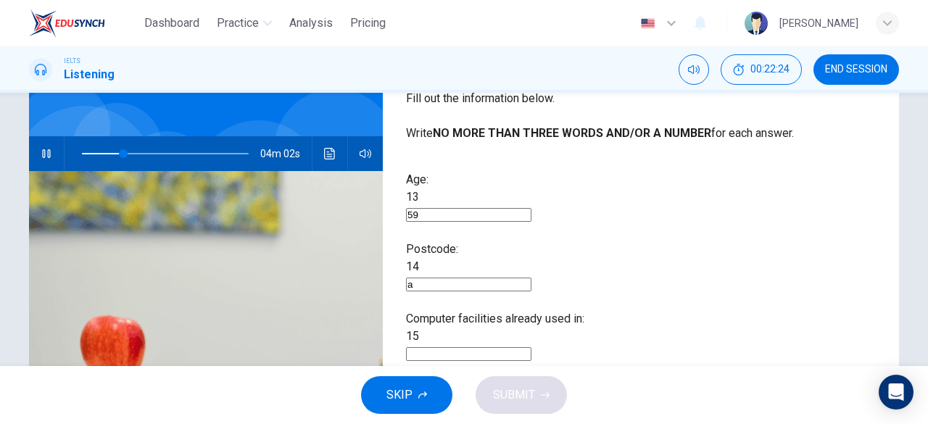
type input "25"
type input "27"
type input "a"
type input "28"
type input "aa87"
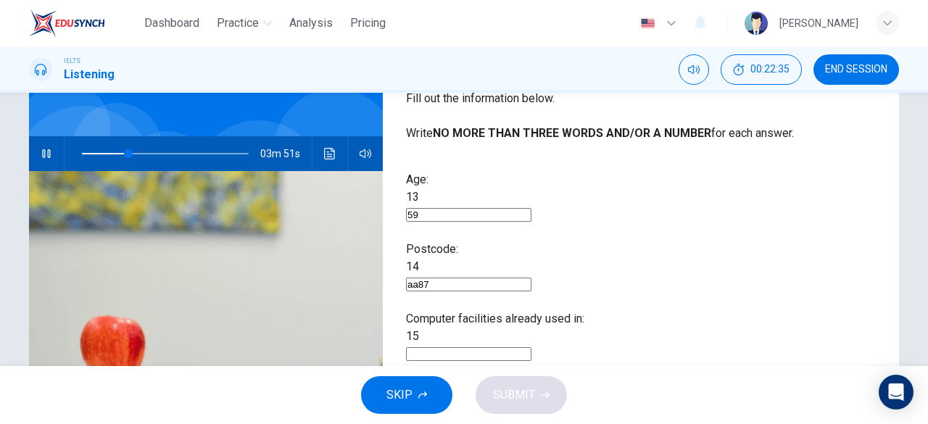
type input "28"
type input "aa87up"
type input "30"
type input "a87up"
type input "31"
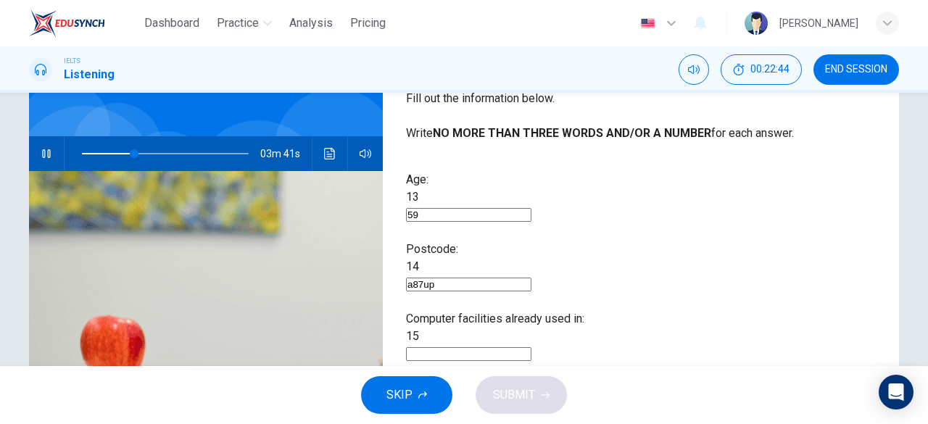
type input "Aa87up"
type input "33"
type input "a87up"
type input "34"
type input "ha87up"
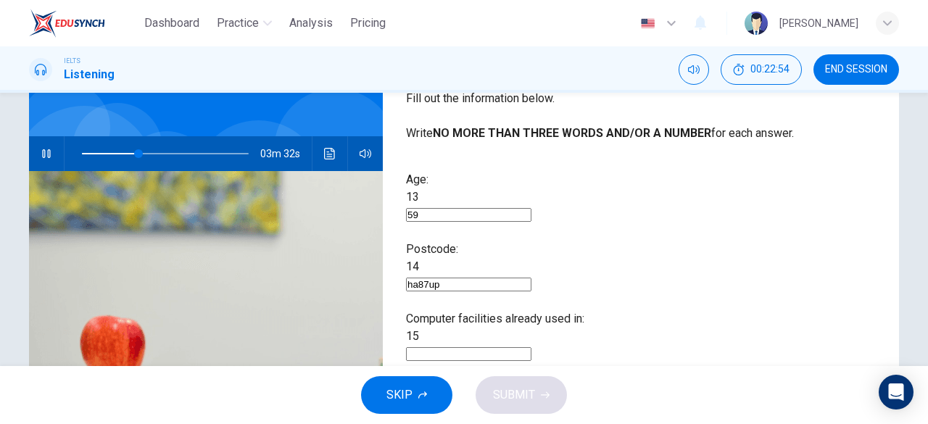
type input "34"
type input "ha87up"
click at [531, 347] on input at bounding box center [468, 354] width 125 height 14
click at [48, 154] on icon "button" at bounding box center [47, 154] width 12 height 12
type input "36"
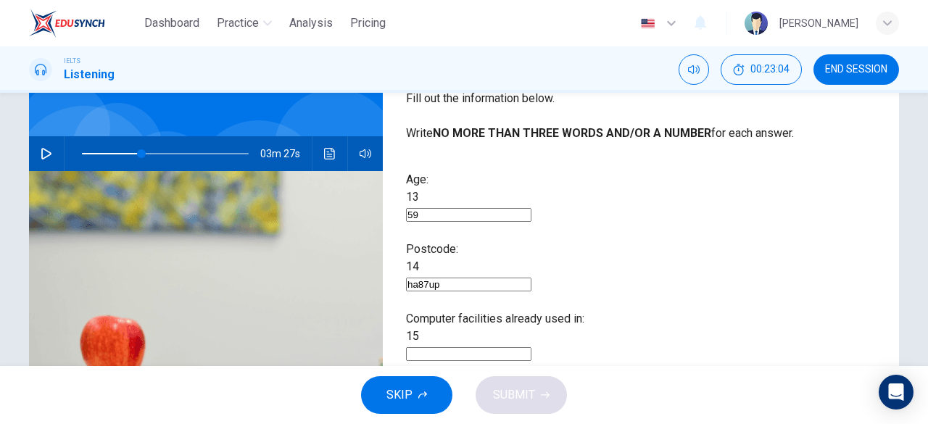
click at [531, 278] on input "ha87up" at bounding box center [468, 285] width 125 height 14
type input "h"
type input "HA87UP"
click at [45, 144] on button "button" at bounding box center [46, 153] width 23 height 35
click at [531, 347] on input at bounding box center [468, 354] width 125 height 14
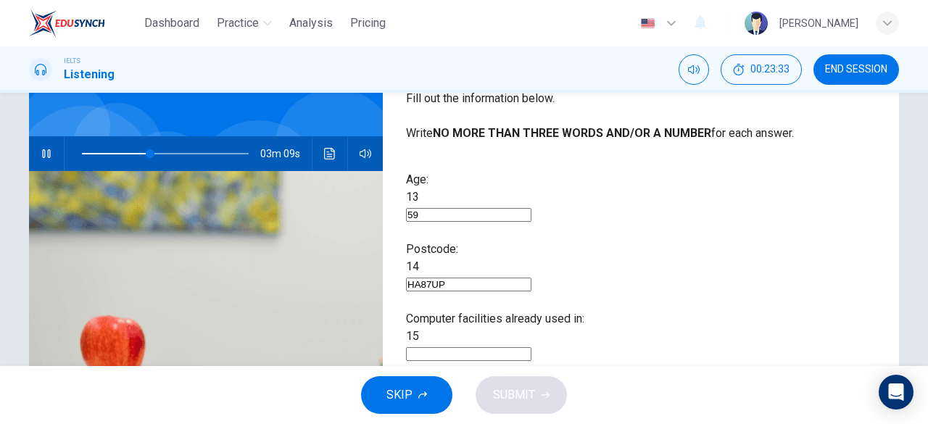
type input "41"
type input "l"
type input "41"
type input "local"
type input "42"
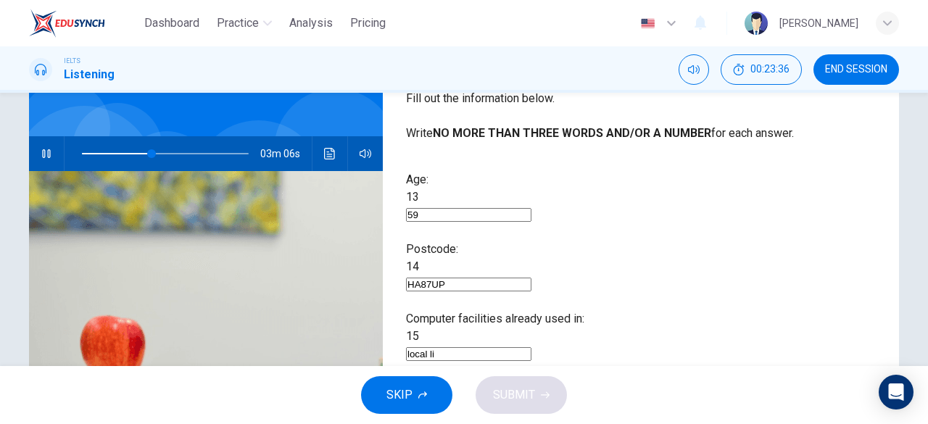
type input "local lib"
type input "42"
type input "local lib"
type input "42"
type input "local libra"
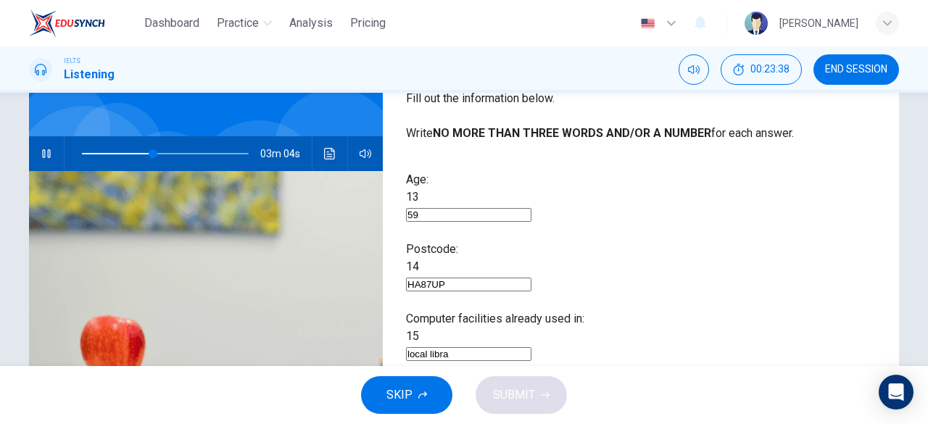
type input "43"
type input "local librab"
type input "43"
type input "local librabry"
type input "44"
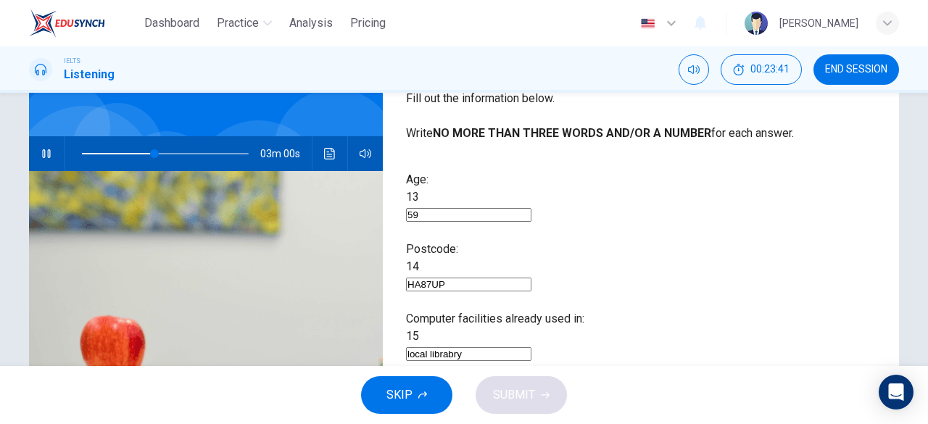
type input "local librabry"
click at [531, 417] on input at bounding box center [468, 424] width 125 height 14
type input "45"
type input "s"
type input "45"
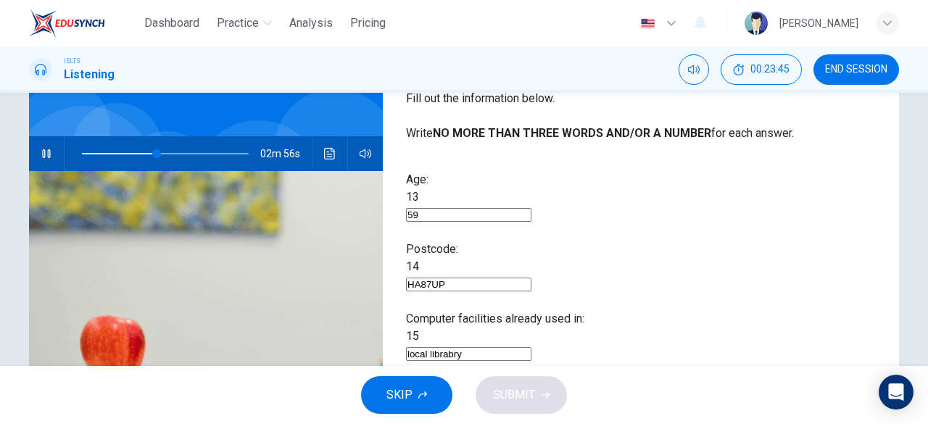
type input "sw"
type input "45"
type input "swimming"
type input "46"
type input "swimming po"
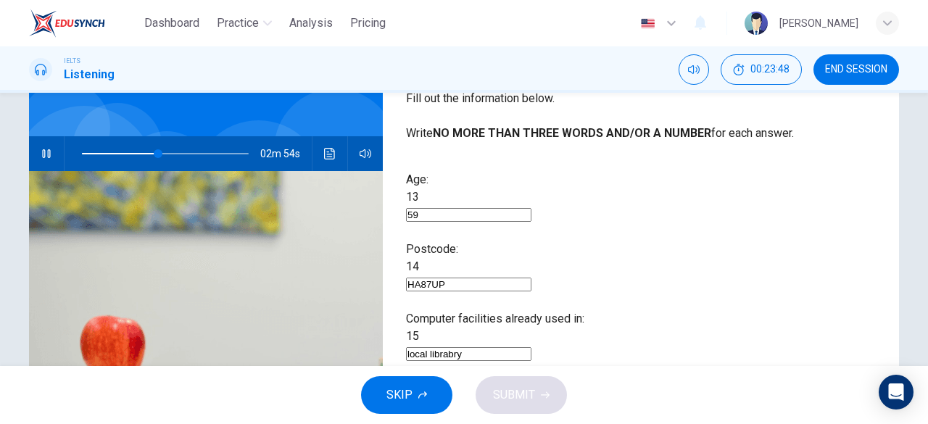
type input "46"
type input "swimming pool"
type input "46"
type input "swimming pool"
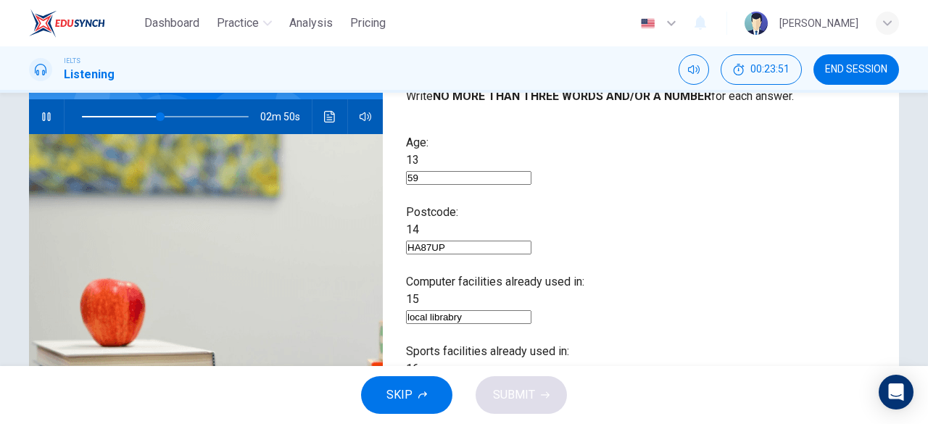
scroll to position [139, 0]
type input "47"
click at [531, 310] on input "local librabry" at bounding box center [468, 317] width 125 height 14
type input "local librabr"
type input "47"
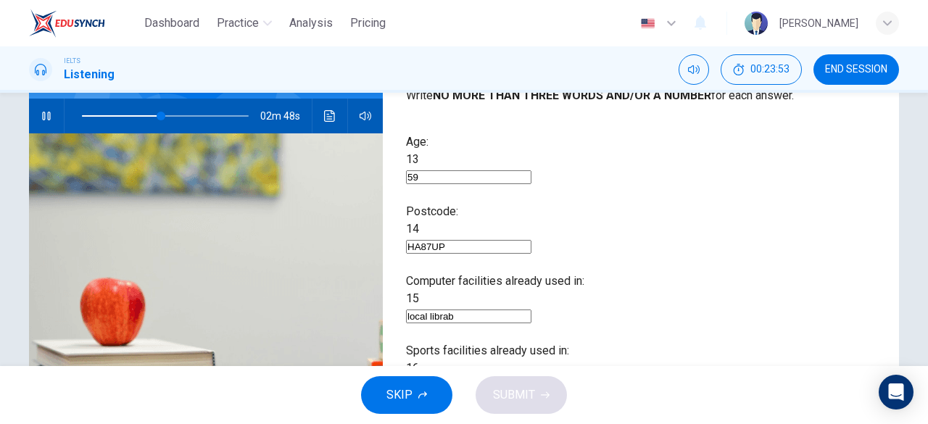
type input "local libra"
type input "48"
type input "local library"
type input "48"
type input "local library"
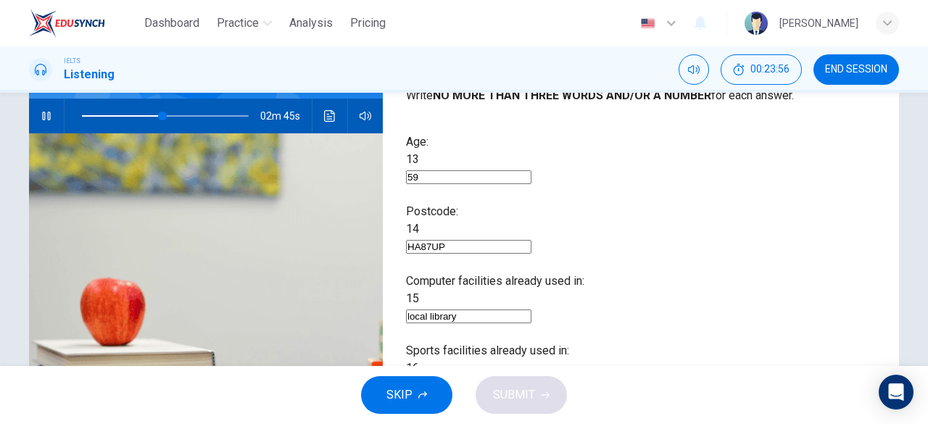
type input "49"
type input "s"
type input "49"
type input "sp"
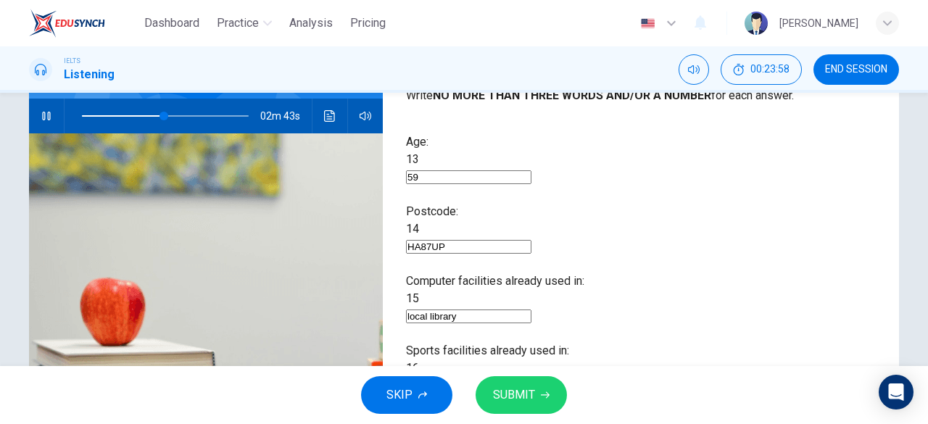
type input "49"
click at [603, 325] on div "Age: [DEMOGRAPHIC_DATA] 59 Postcode: 14 HA87UP Computer facilities already used…" at bounding box center [641, 313] width 470 height 360
click at [528, 382] on button "SUBMIT" at bounding box center [521, 395] width 91 height 38
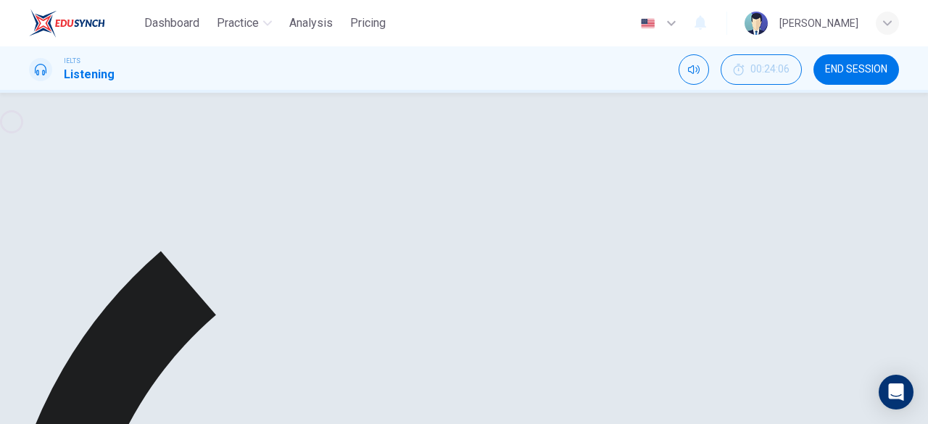
click at [42, 112] on icon "button" at bounding box center [46, 116] width 8 height 9
